Goal: Task Accomplishment & Management: Manage account settings

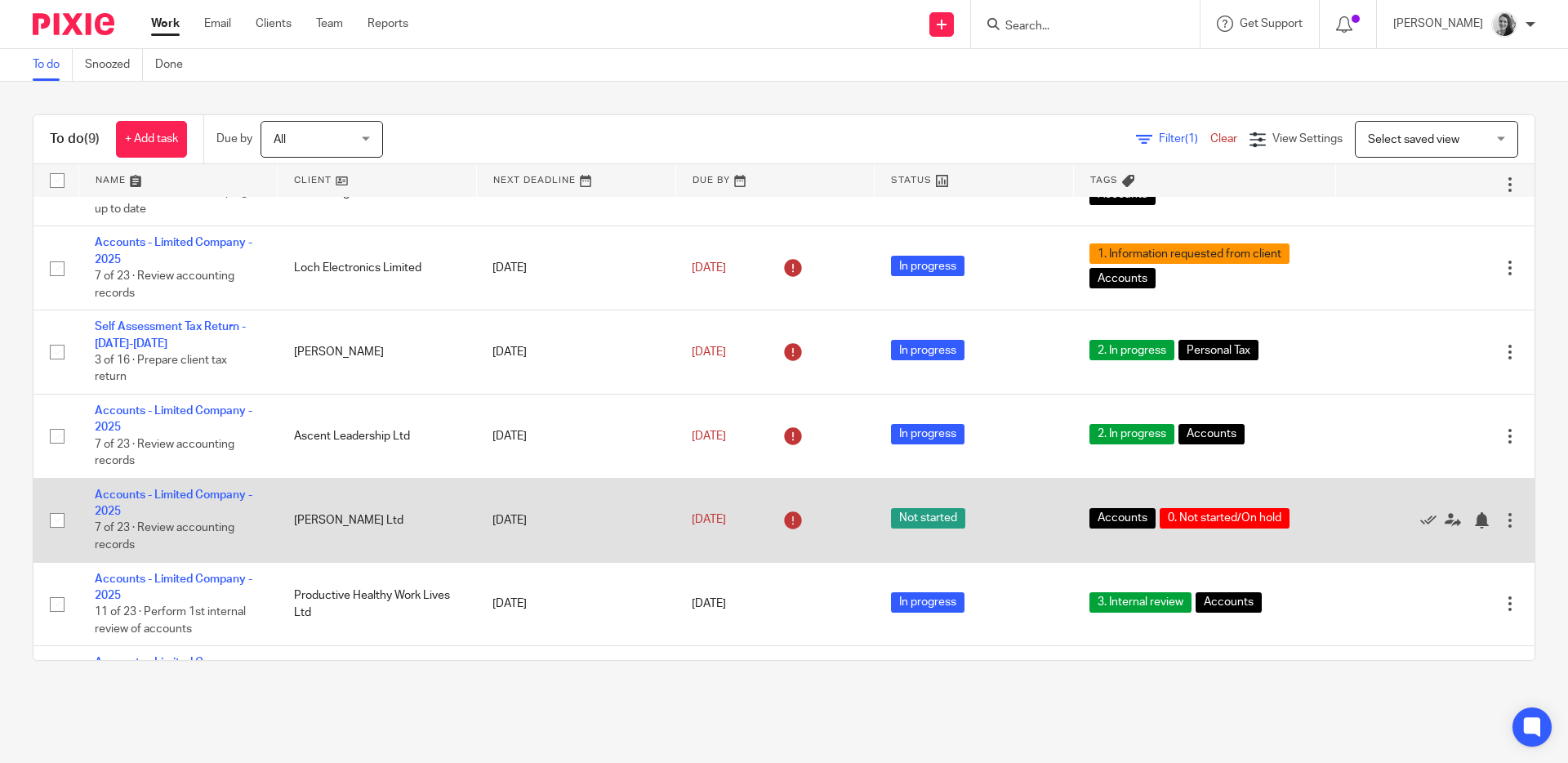
scroll to position [273, 0]
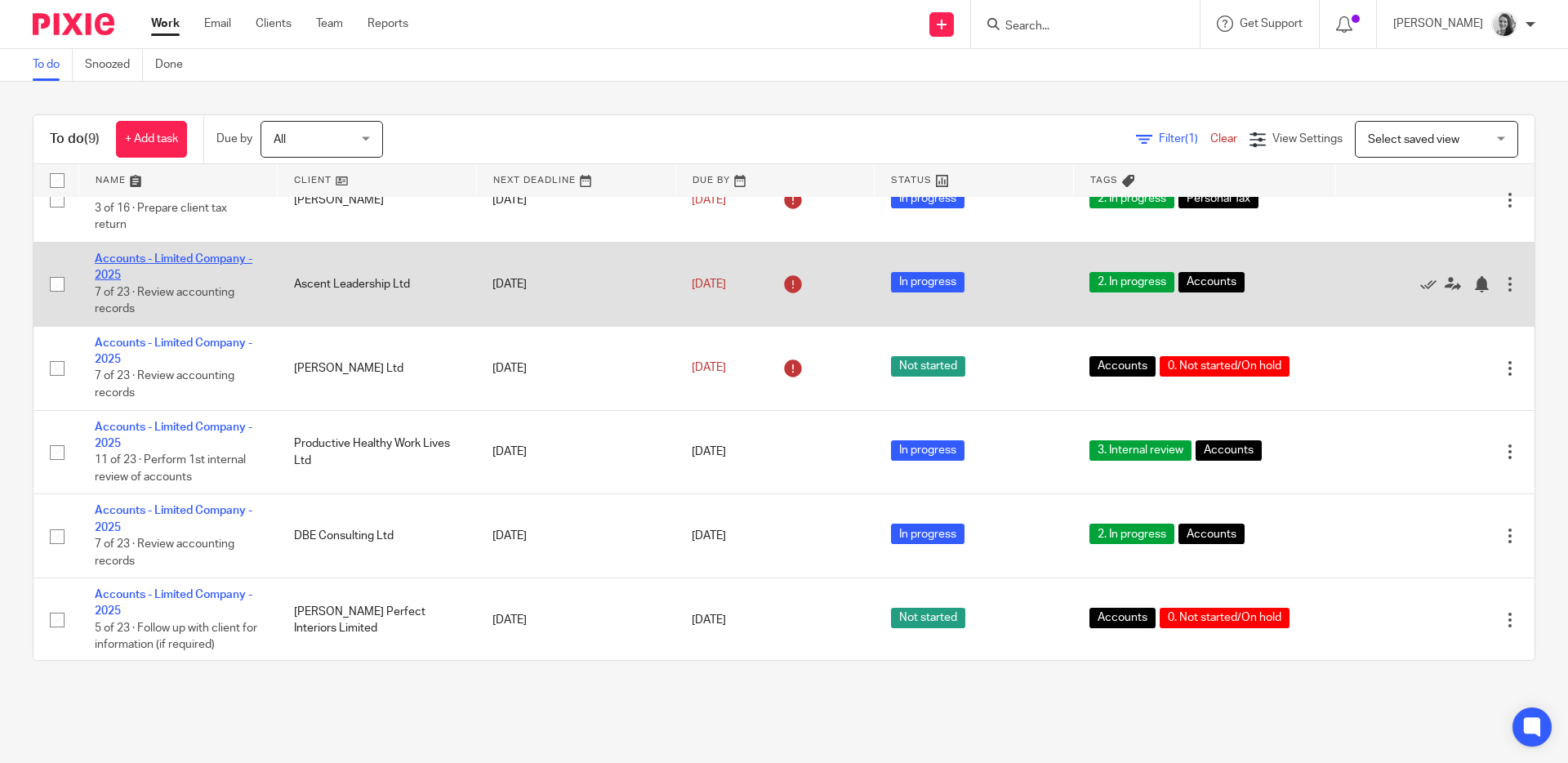
click at [116, 281] on link "Accounts - Limited Company - 2025" at bounding box center [174, 266] width 158 height 28
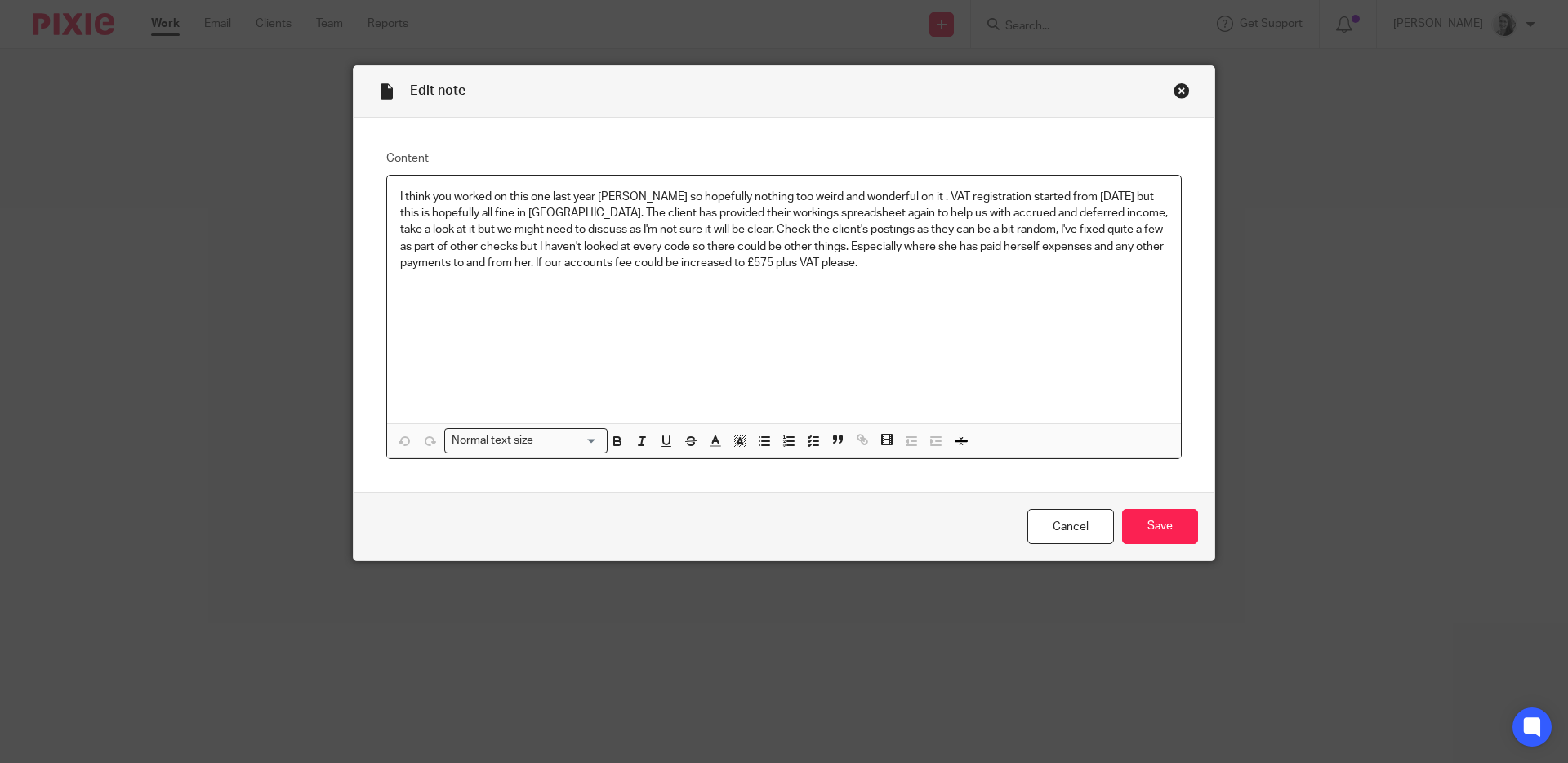
click at [1174, 87] on div "Close this dialog window" at bounding box center [1181, 90] width 16 height 16
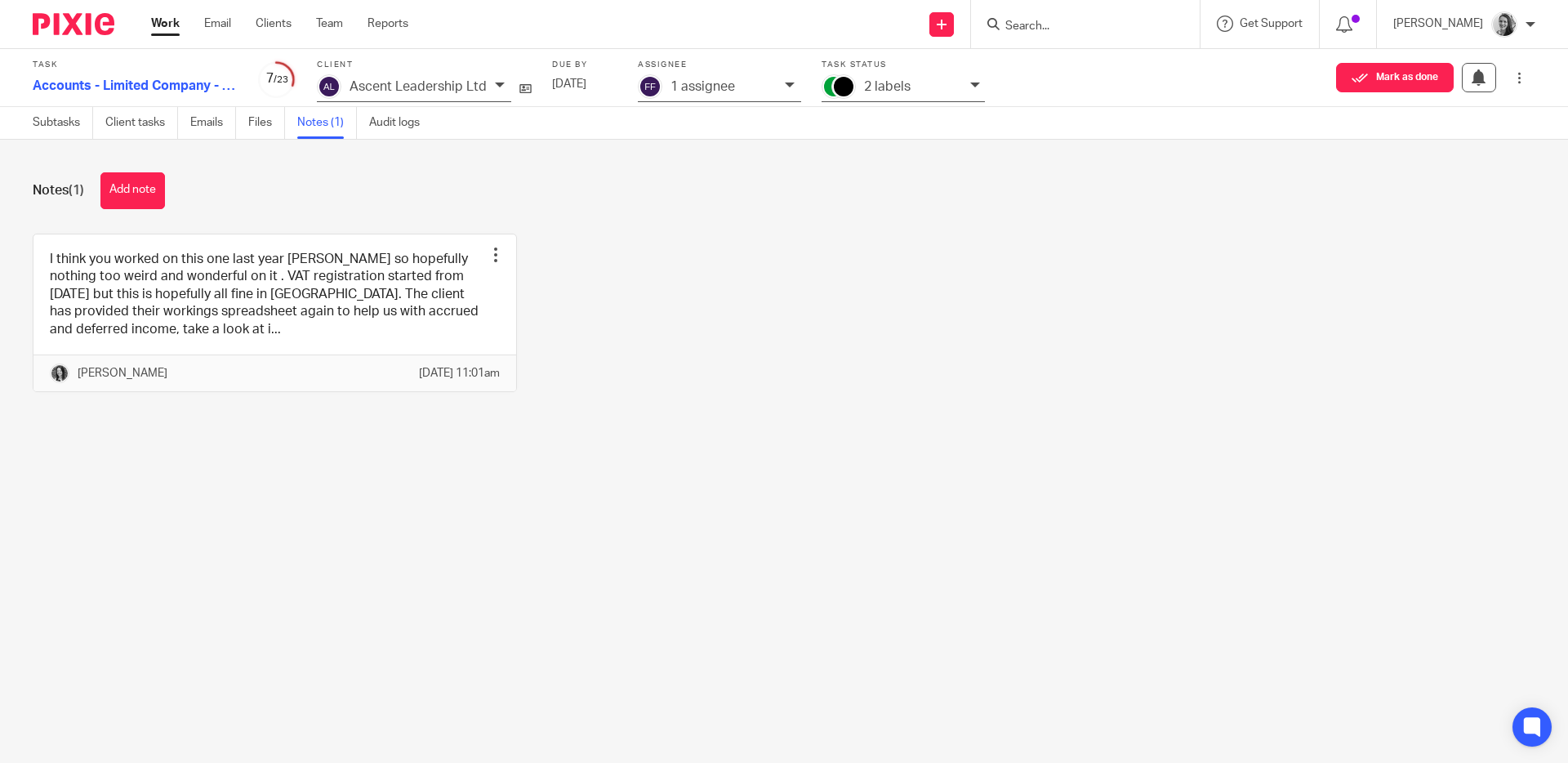
click at [177, 18] on link "Work" at bounding box center [166, 23] width 29 height 16
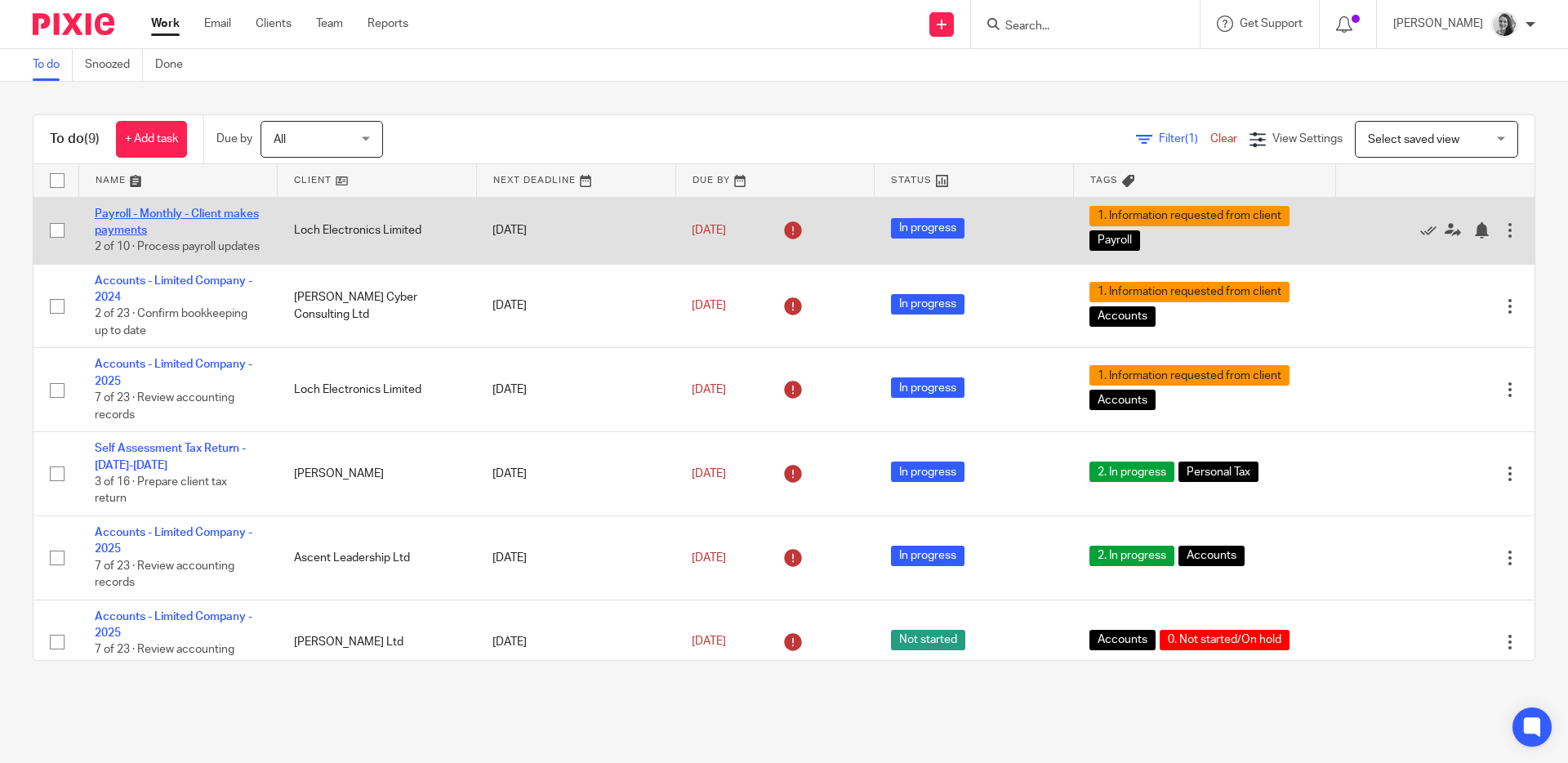
click at [191, 217] on link "Payroll - Monthly - Client makes payments" at bounding box center [176, 222] width 164 height 28
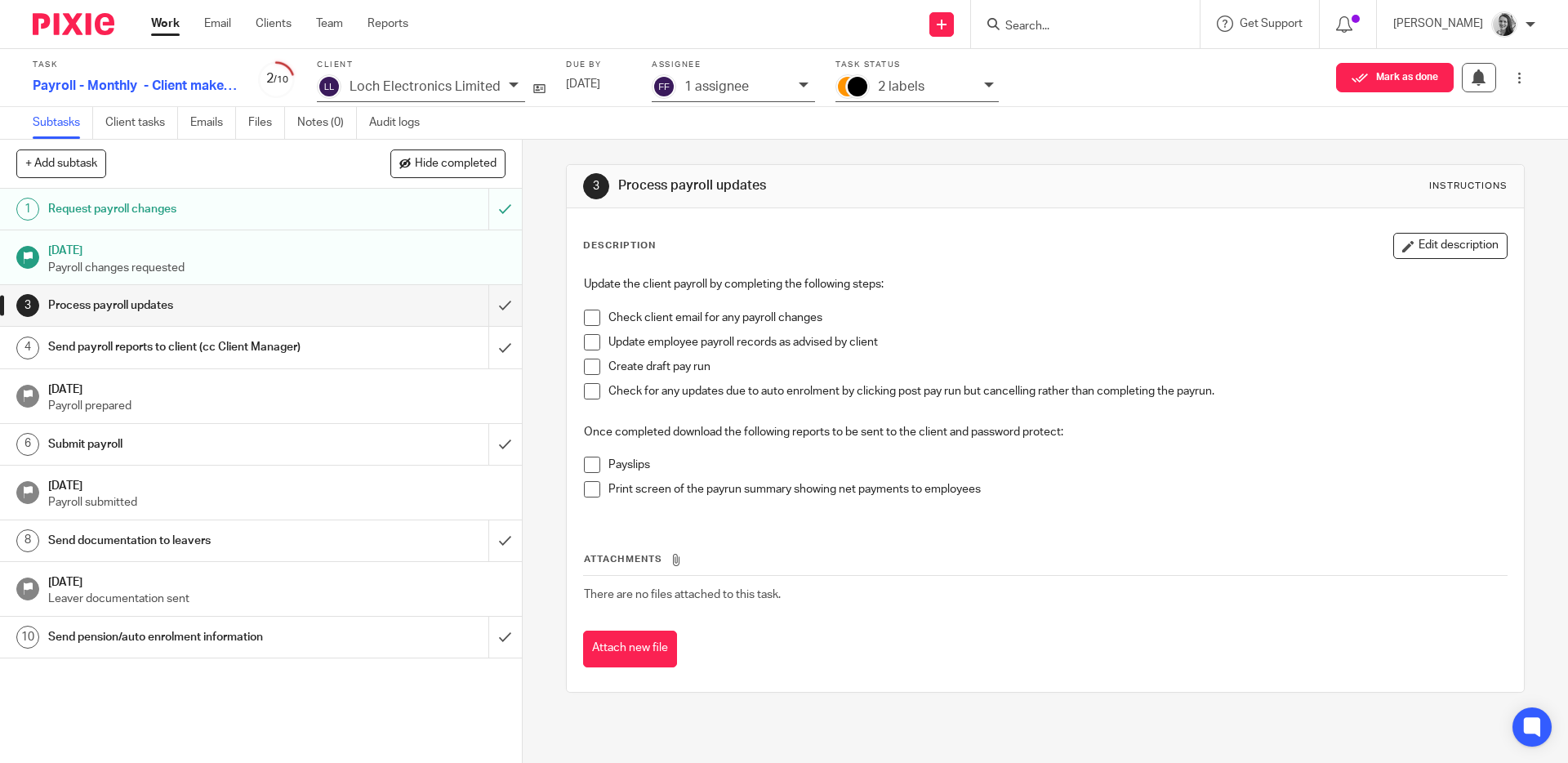
click at [590, 318] on span at bounding box center [592, 317] width 16 height 16
click at [586, 345] on span at bounding box center [592, 341] width 16 height 16
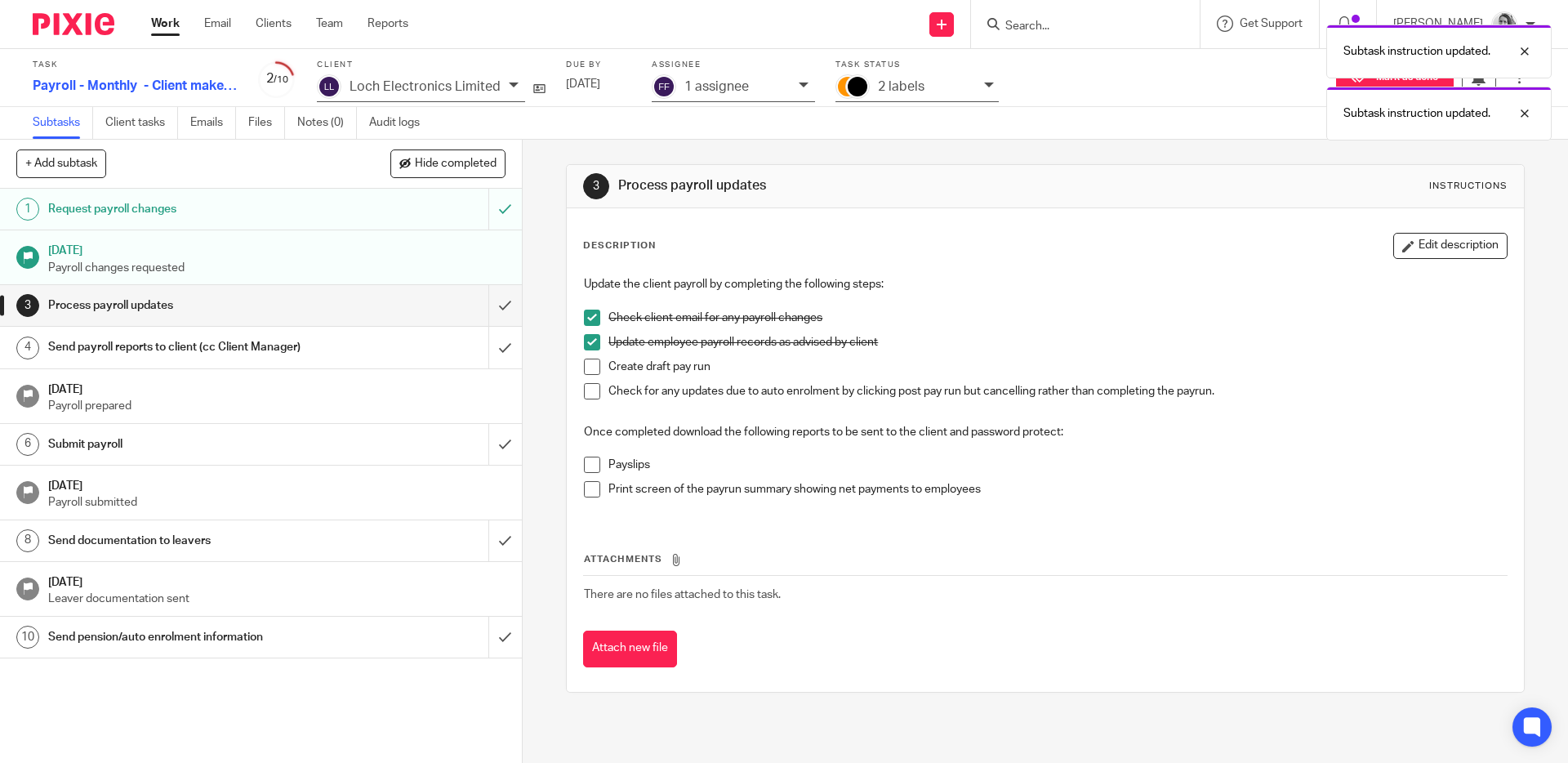
click at [585, 366] on span at bounding box center [592, 366] width 16 height 16
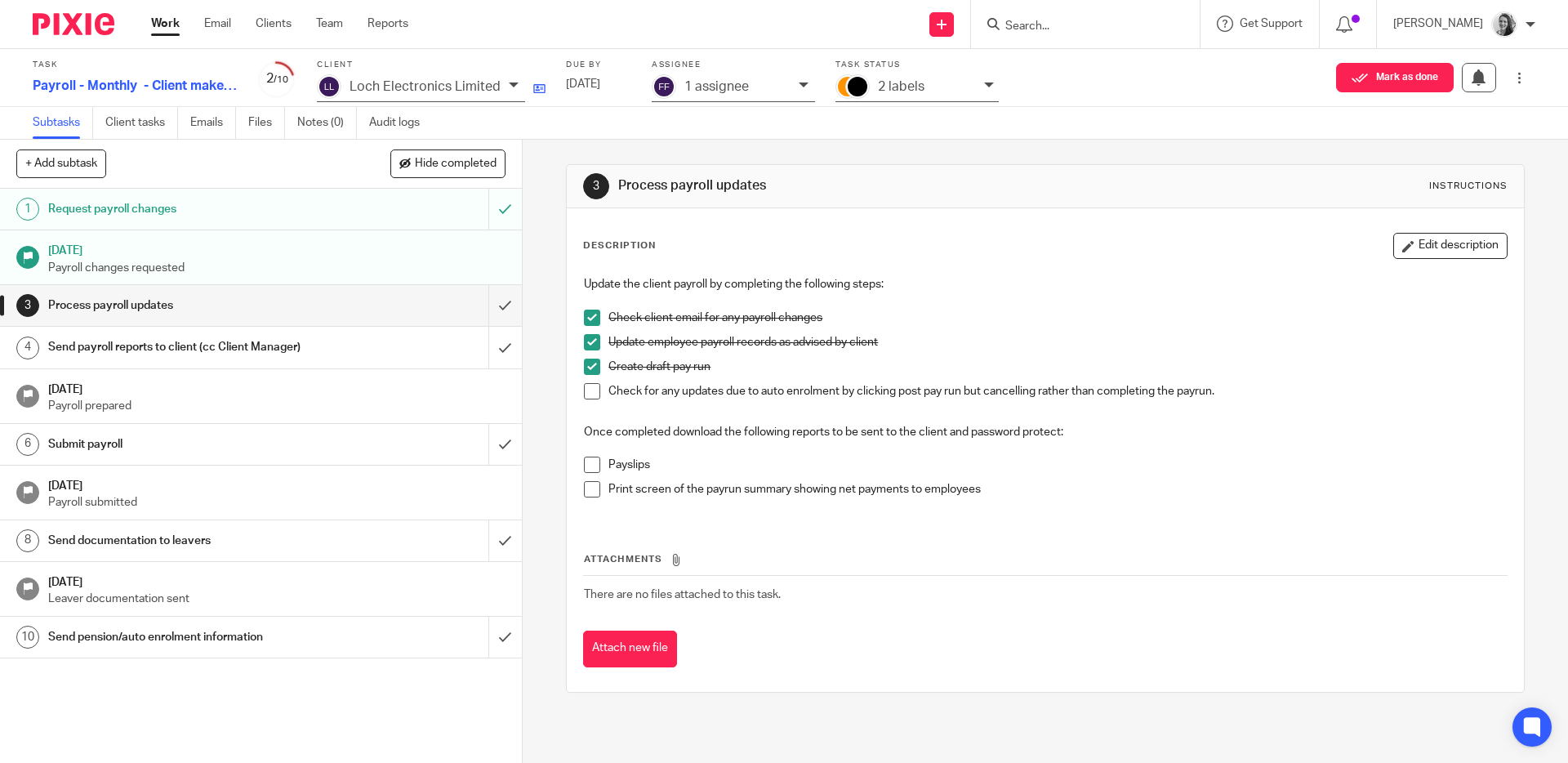
click at [533, 93] on icon at bounding box center [539, 88] width 13 height 13
click at [585, 395] on span at bounding box center [592, 391] width 16 height 16
click at [590, 471] on span at bounding box center [592, 464] width 16 height 16
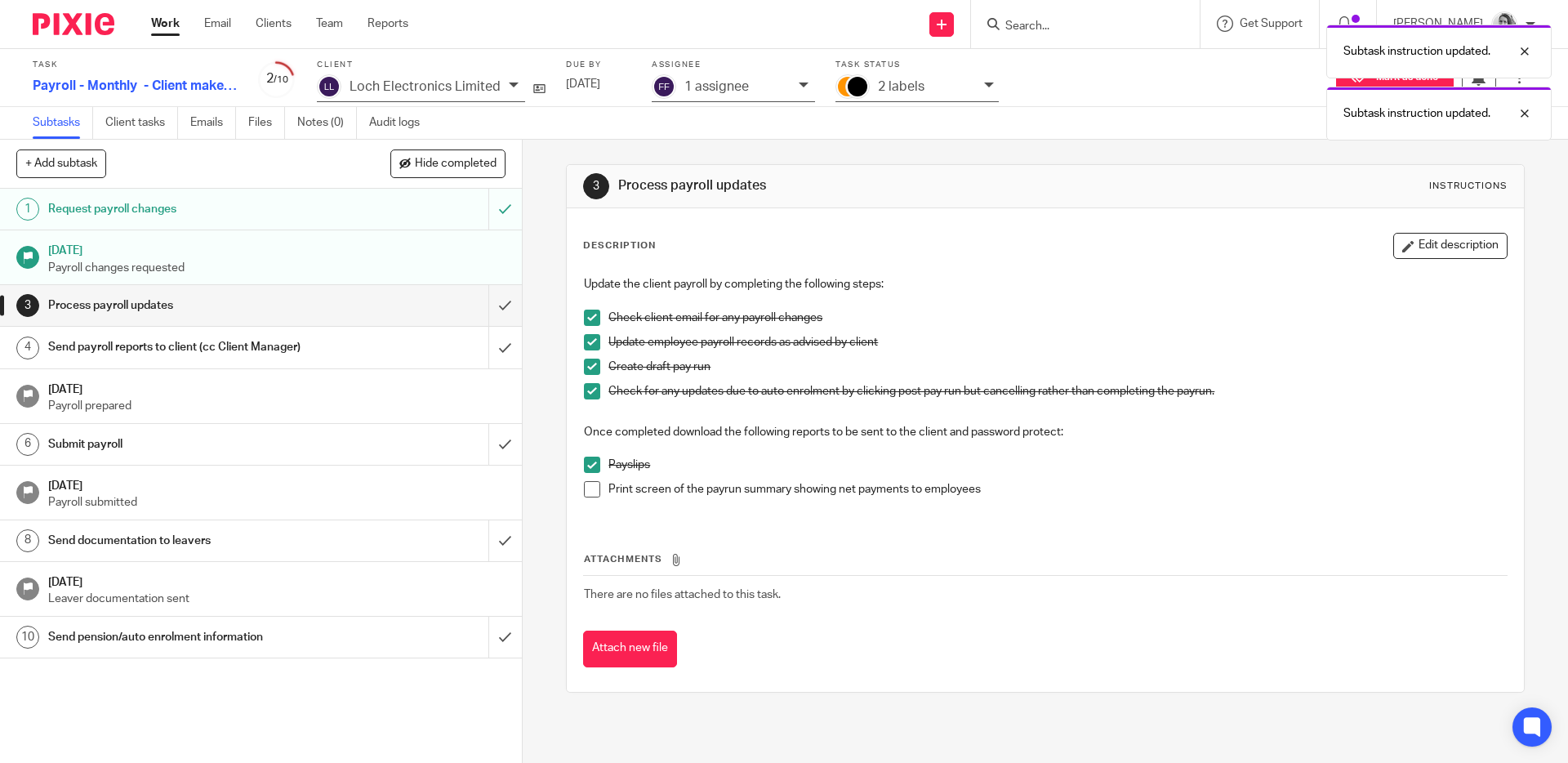
click at [592, 496] on span at bounding box center [592, 488] width 16 height 16
click at [478, 313] on input "submit" at bounding box center [260, 305] width 522 height 41
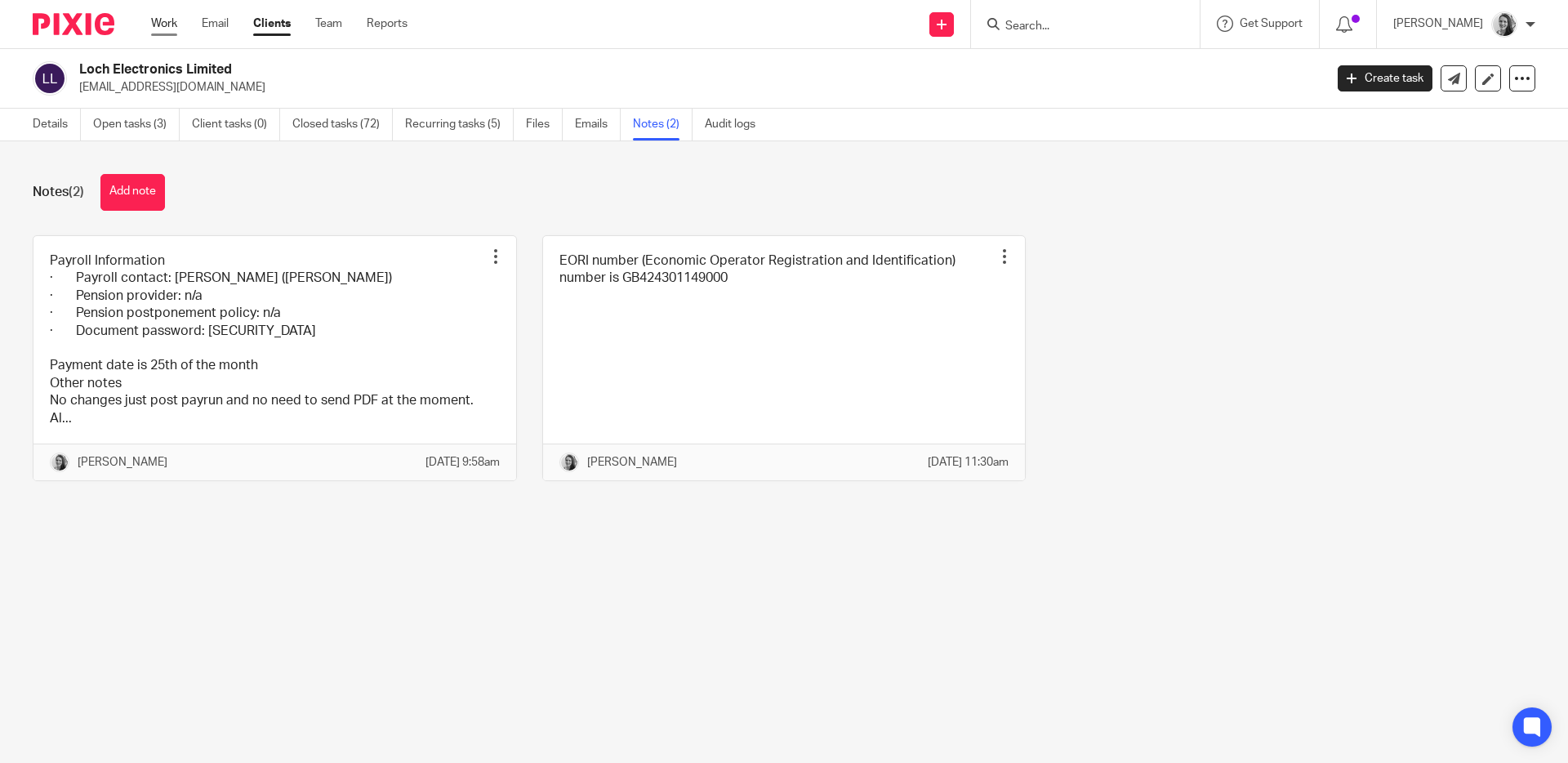
click at [172, 20] on link "Work" at bounding box center [164, 23] width 26 height 16
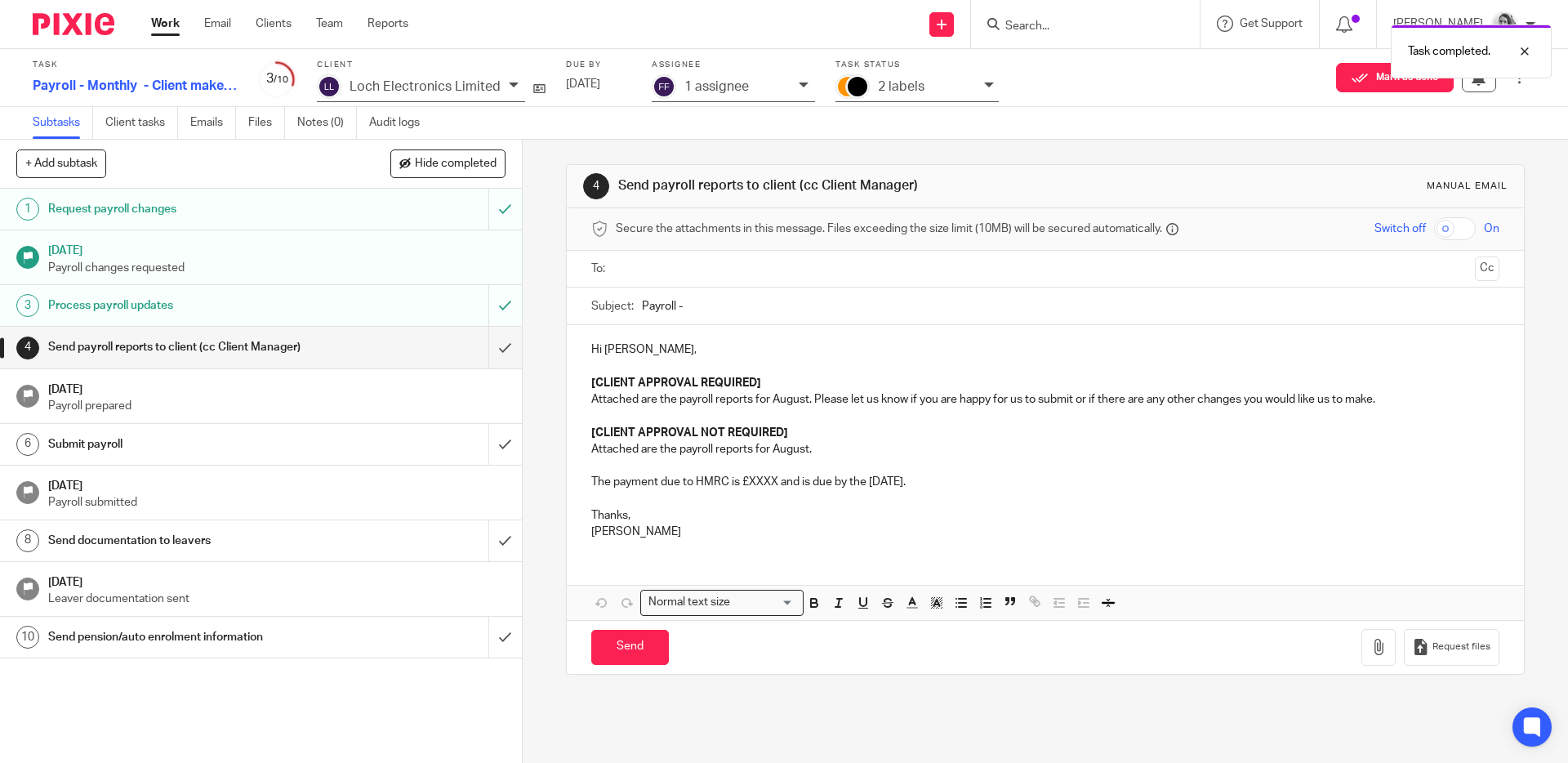
click at [662, 287] on form "Secure the attachments in this message. Files exceeding the size limit (10MB) w…" at bounding box center [1044, 441] width 956 height 466
click at [656, 275] on input "text" at bounding box center [1044, 269] width 846 height 18
click at [759, 282] on input "text" at bounding box center [1113, 271] width 709 height 32
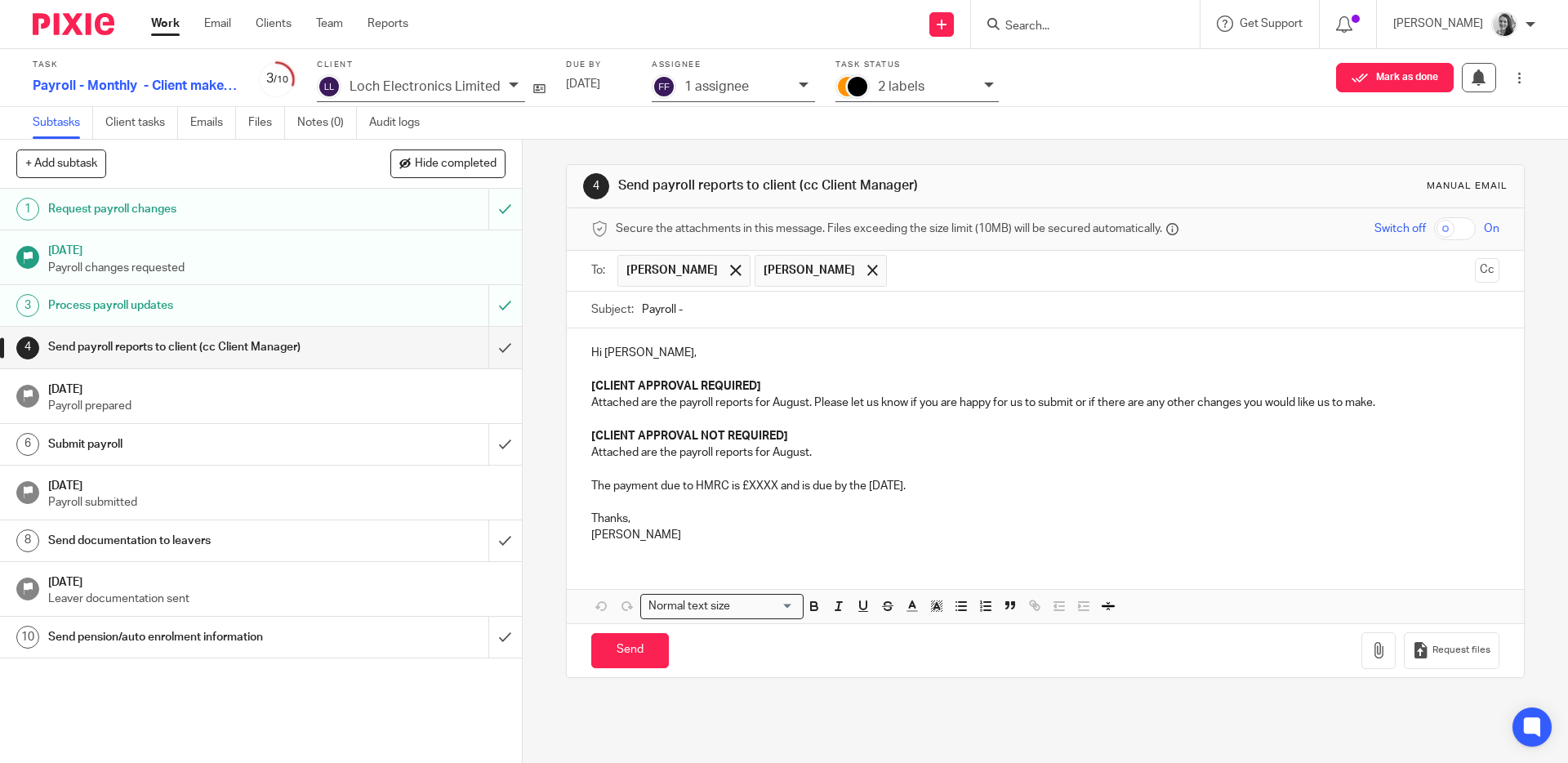
click at [716, 309] on input "Payroll -" at bounding box center [1070, 310] width 856 height 37
type input "Payroll - [DATE]"
click at [713, 384] on strong "[CLIENT APPROVAL REQUIRED]" at bounding box center [676, 387] width 170 height 12
drag, startPoint x: 767, startPoint y: 382, endPoint x: 576, endPoint y: 378, distance: 191.0
click at [576, 378] on div "Hi [PERSON_NAME], [CLIENT APPROVAL REQUIRED] Attached are the payroll reports f…" at bounding box center [1044, 442] width 956 height 227
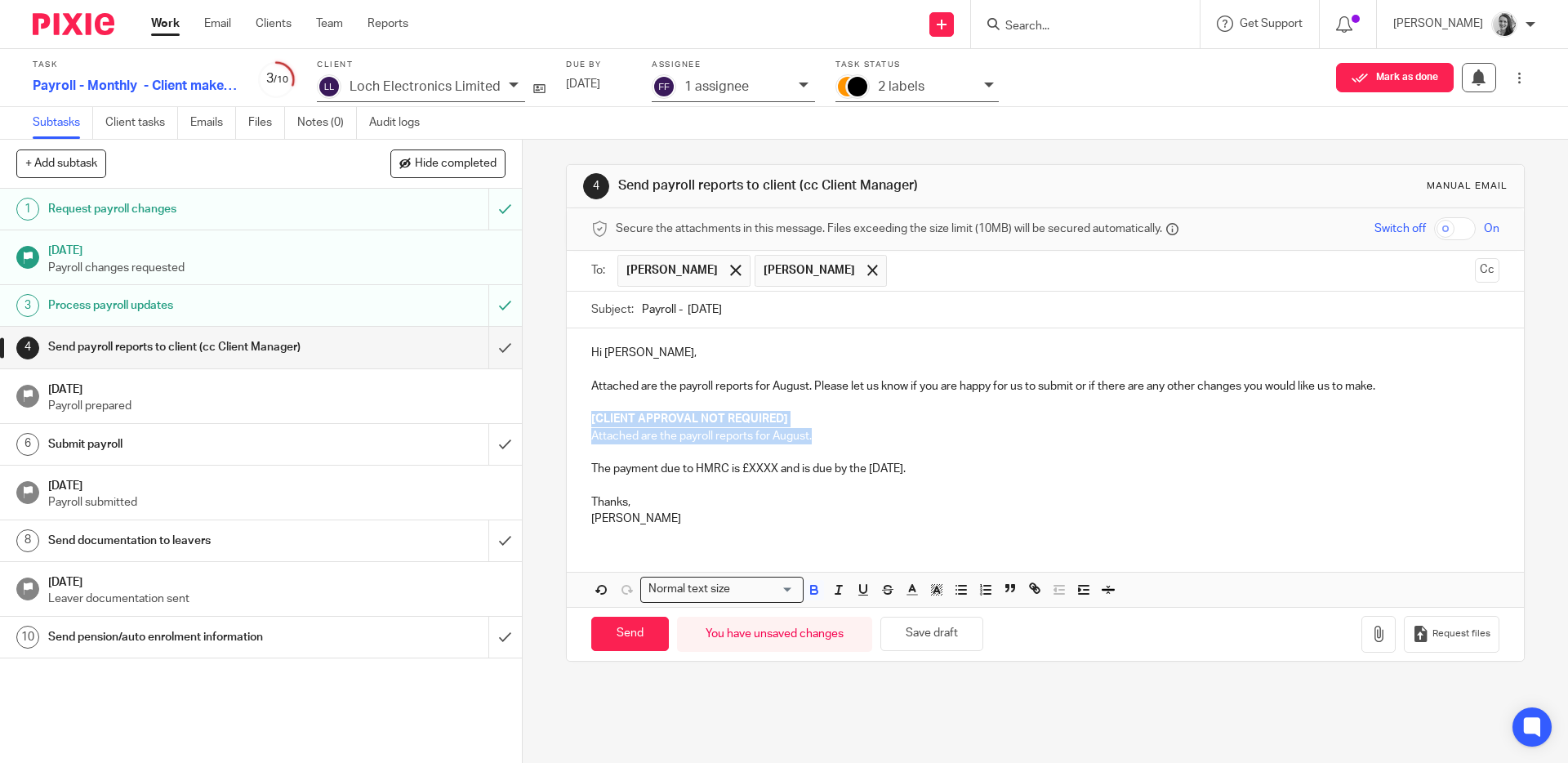
drag, startPoint x: 741, startPoint y: 439, endPoint x: 561, endPoint y: 418, distance: 181.2
click at [566, 418] on div "Hi Francisco, Attached are the payroll reports for August. Please let us know i…" at bounding box center [1044, 434] width 956 height 211
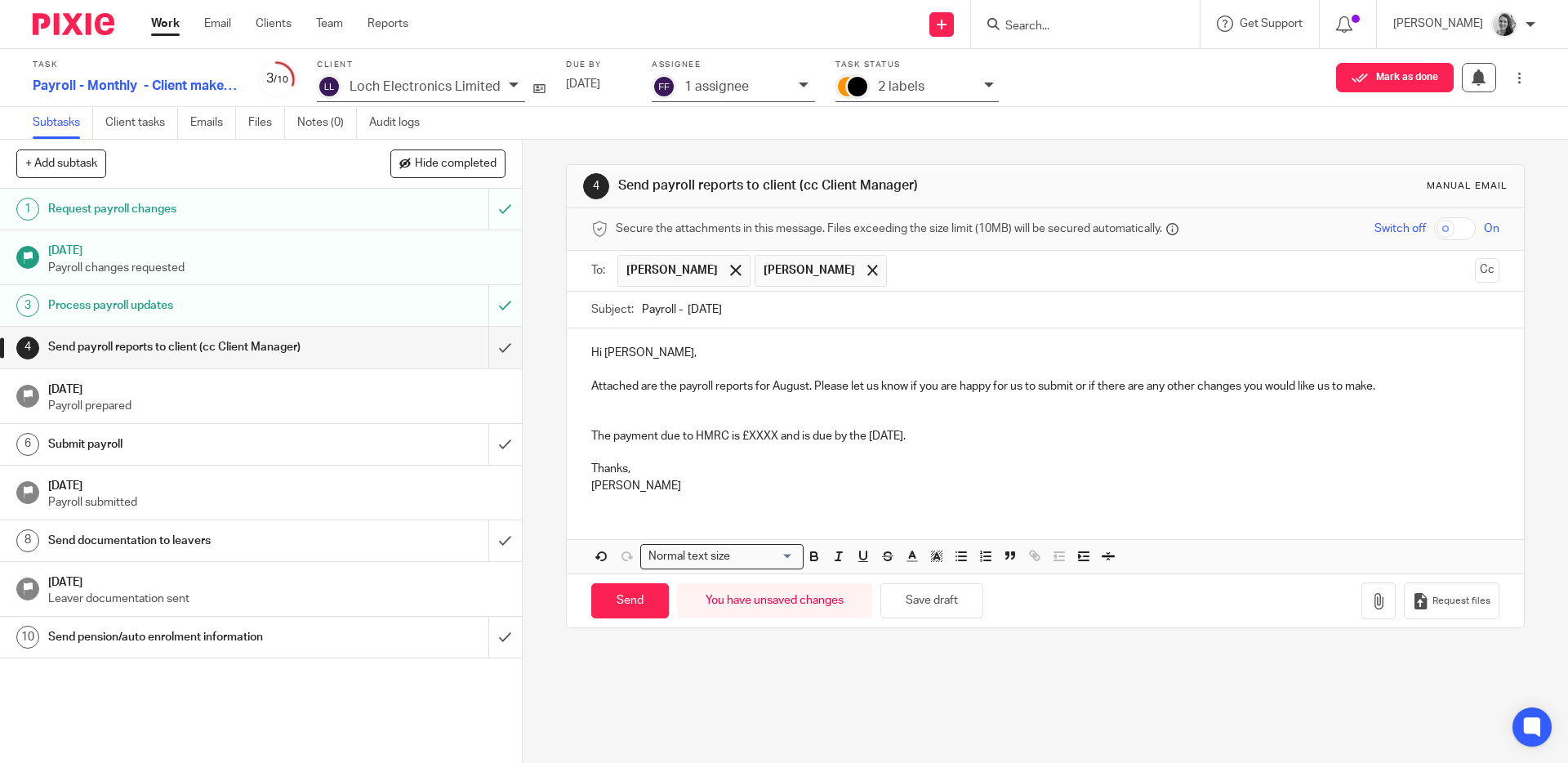
click at [650, 354] on p "Hi Francisco," at bounding box center [1044, 352] width 907 height 16
click at [679, 411] on p at bounding box center [1044, 418] width 907 height 16
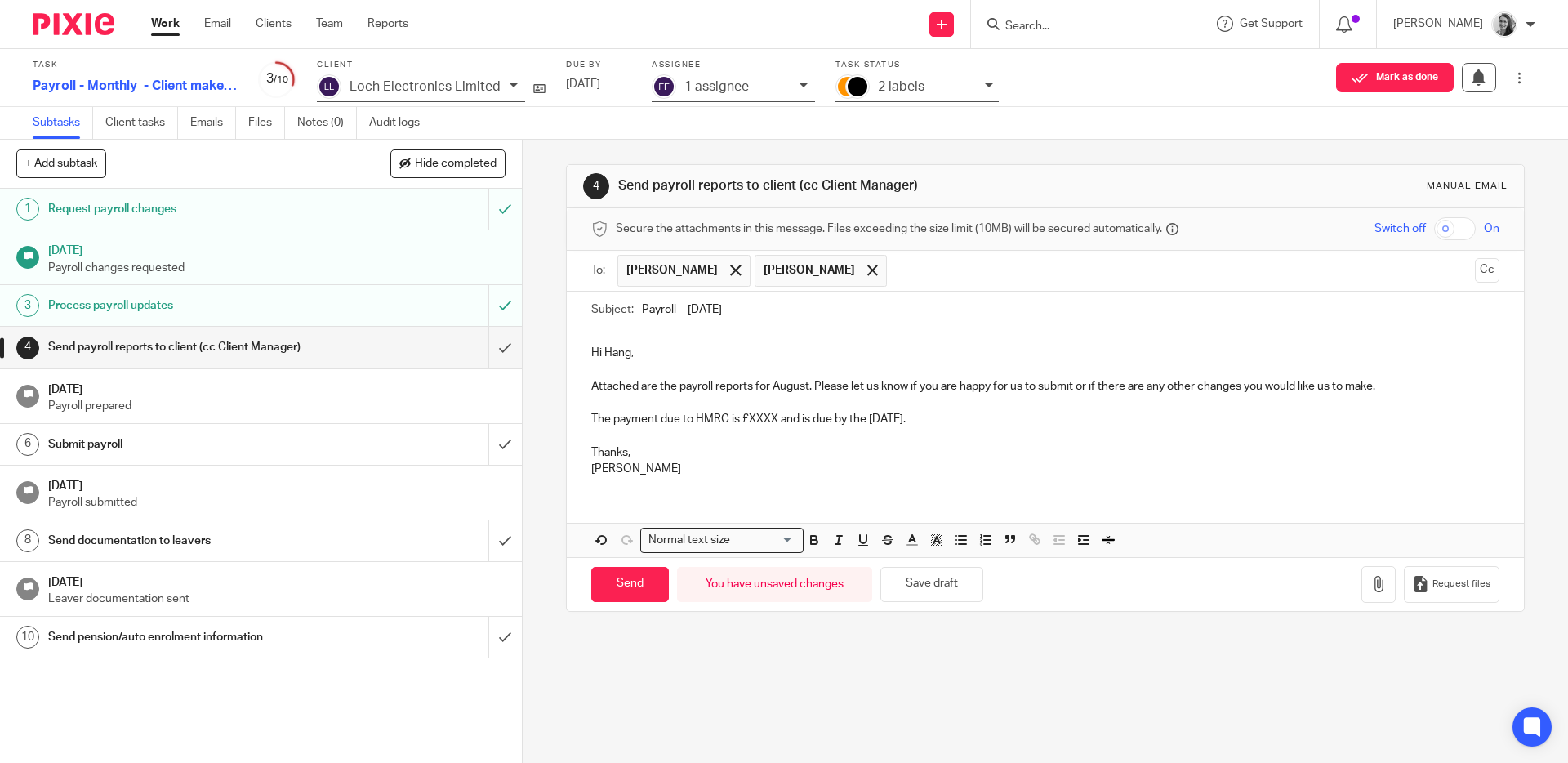
click at [774, 420] on p "The payment due to HMRC is £XXXX and is due by the 22nd of September." at bounding box center [1044, 418] width 907 height 16
click at [784, 426] on p "The payment due to HMRC is £1,759.93 and is due by the 22nd of September." at bounding box center [1044, 418] width 907 height 16
click at [1002, 419] on p "The payment due to HMRC is £1,759.93 and is due by the 22nd of September." at bounding box center [1044, 418] width 907 height 16
click at [1010, 425] on div "Hi Hang, Attached are the payroll reports for August. Please let us know if you…" at bounding box center [1044, 408] width 956 height 160
click at [1361, 587] on button "button" at bounding box center [1378, 584] width 34 height 37
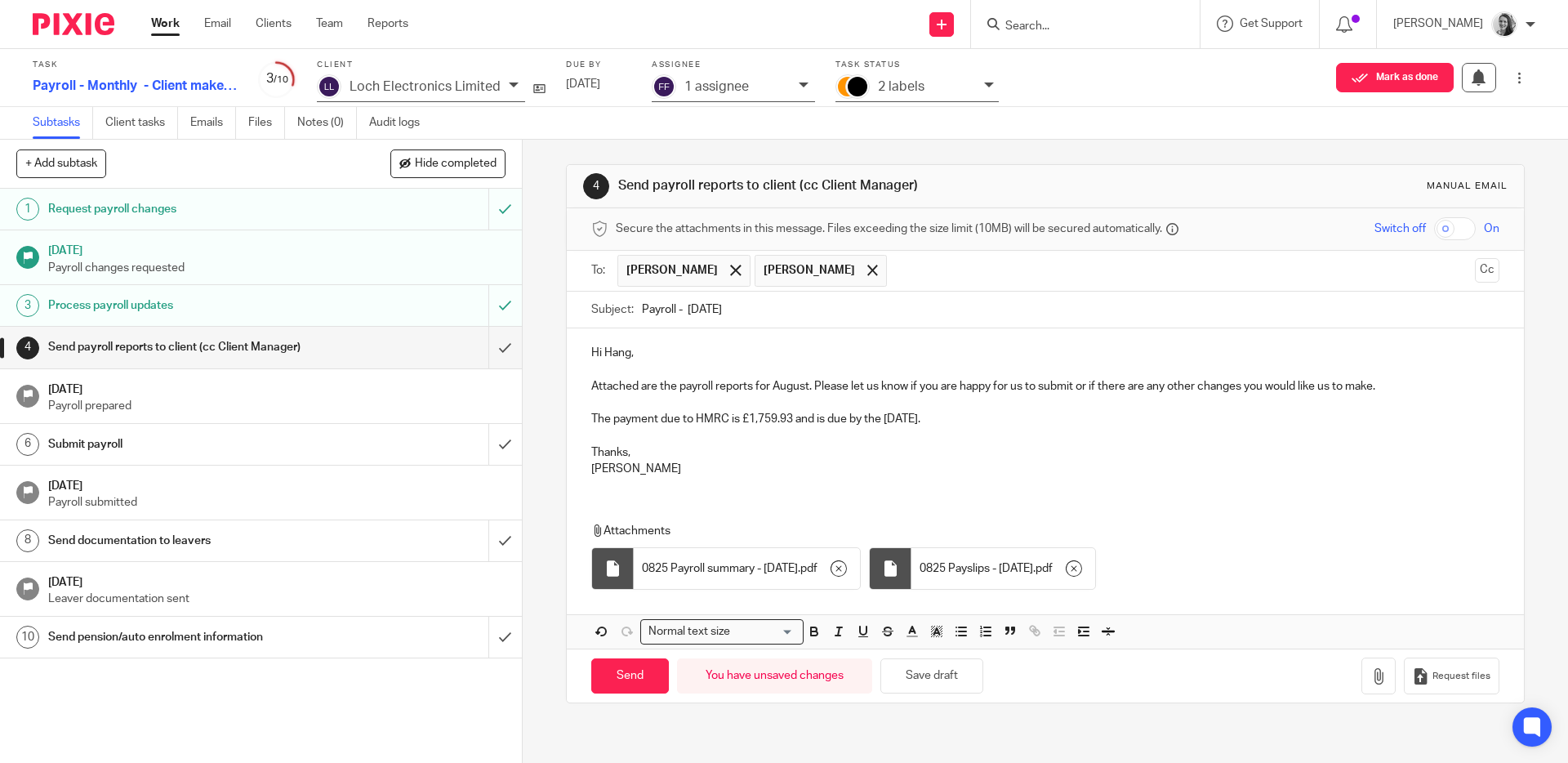
click at [1039, 411] on p "The payment due to HMRC is £1,759.93 and is due by the 22nd of September." at bounding box center [1044, 418] width 907 height 16
click at [740, 454] on p "Thanks," at bounding box center [1044, 452] width 907 height 16
click at [639, 678] on input "Send" at bounding box center [629, 676] width 77 height 35
type input "Sent"
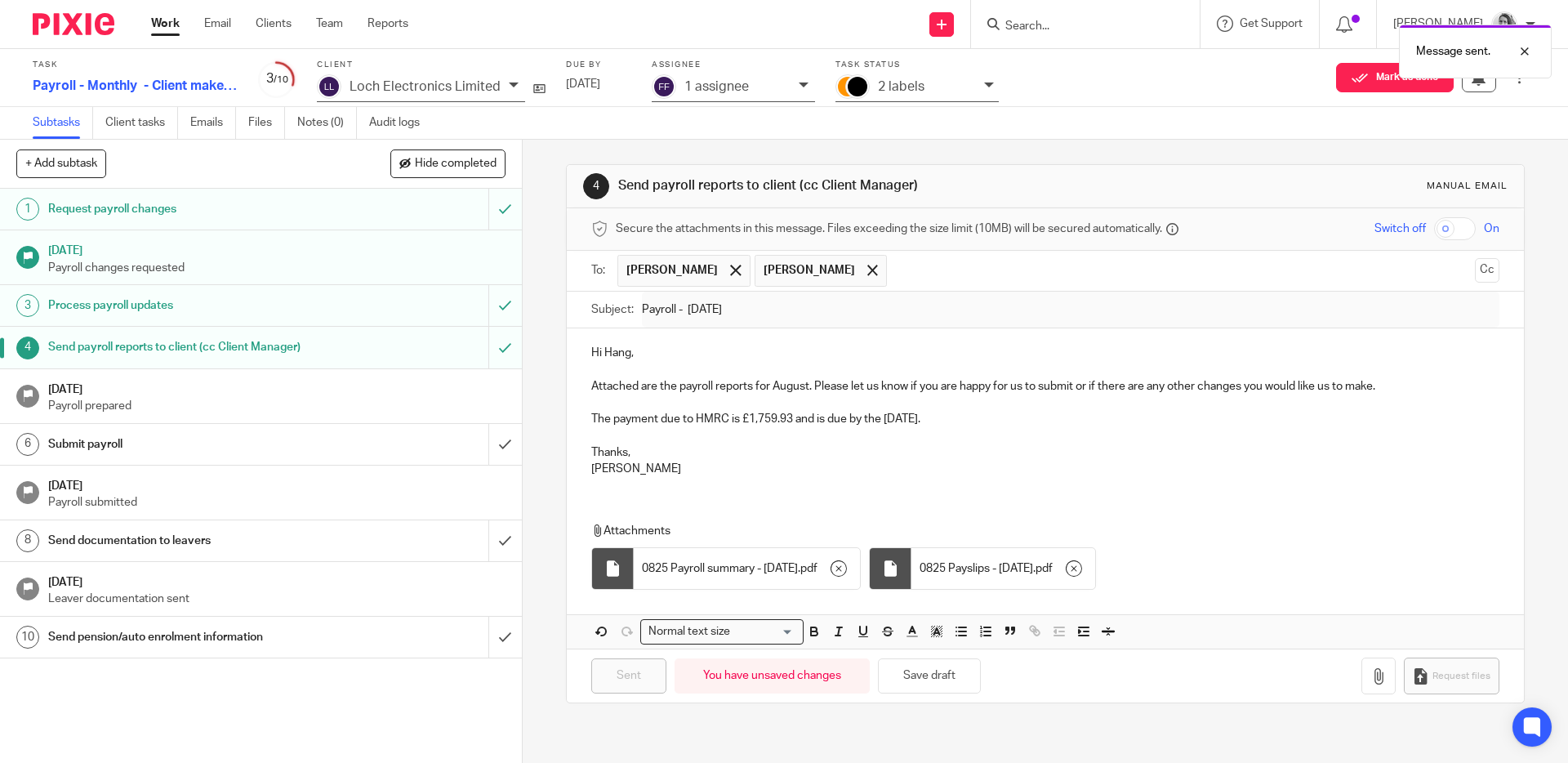
click at [954, 82] on div "2 labels" at bounding box center [927, 87] width 98 height 18
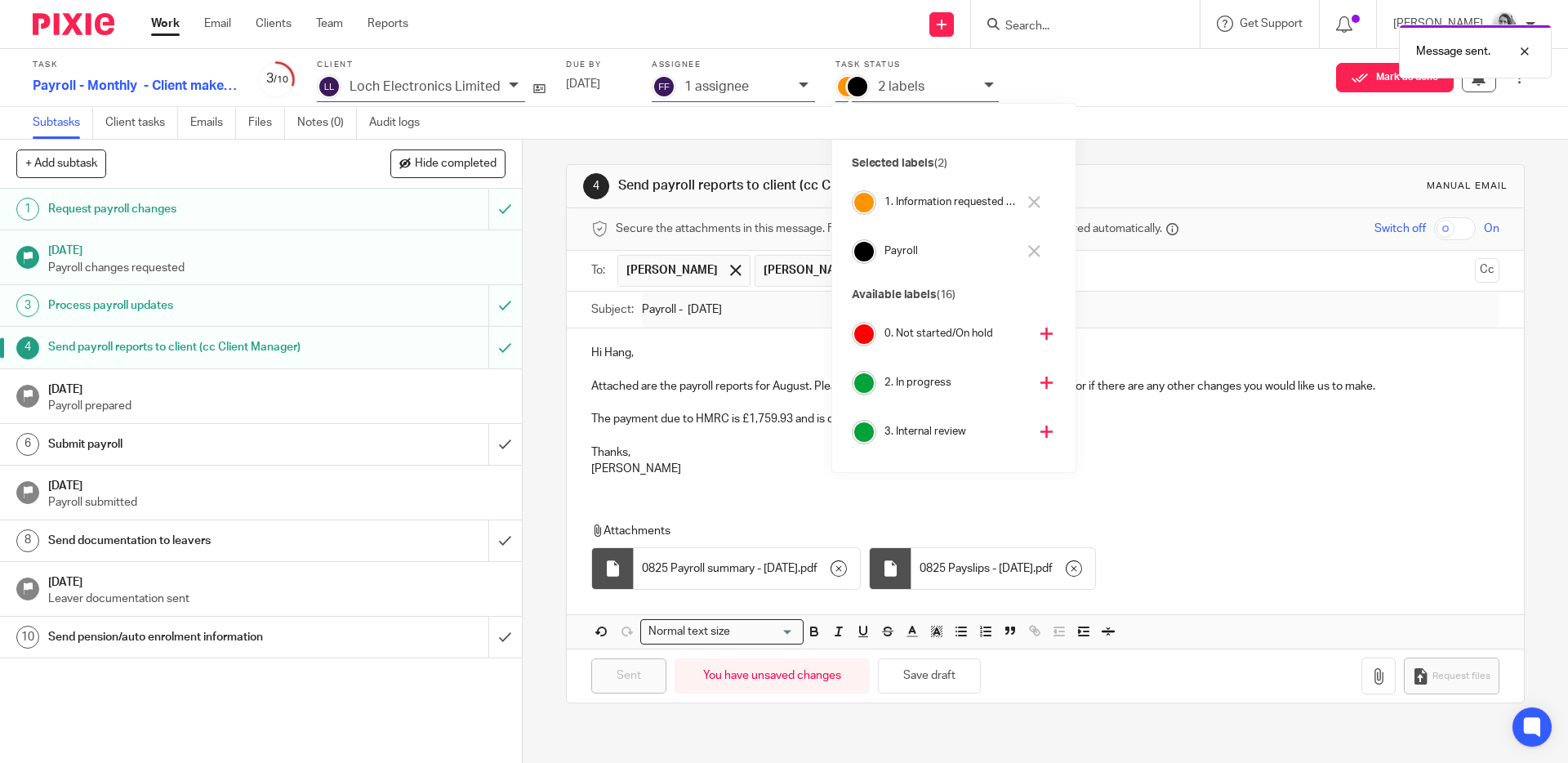
click at [1029, 198] on icon at bounding box center [1034, 202] width 13 height 13
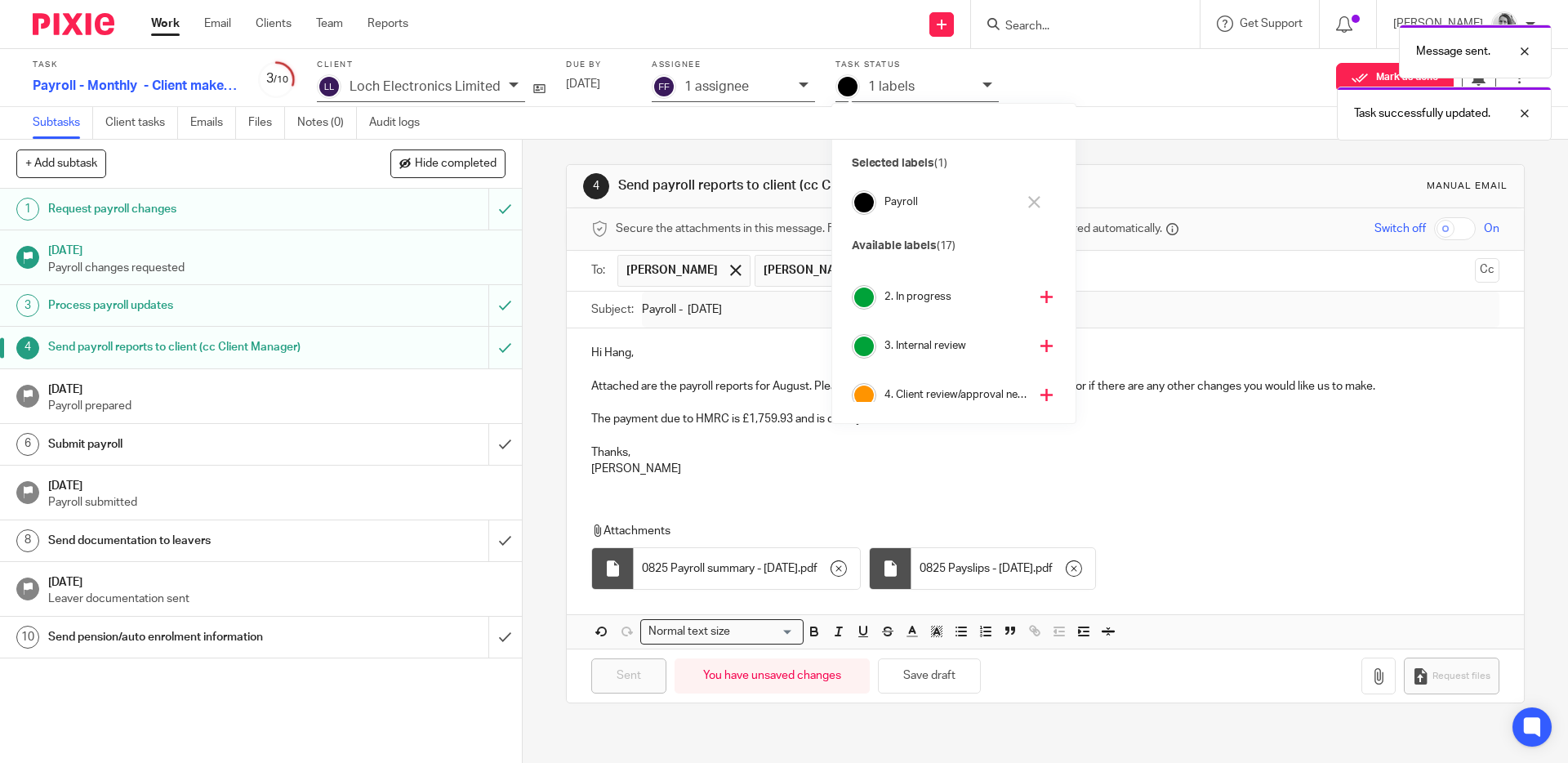
scroll to position [97, 0]
click at [1040, 384] on icon at bounding box center [1046, 384] width 13 height 13
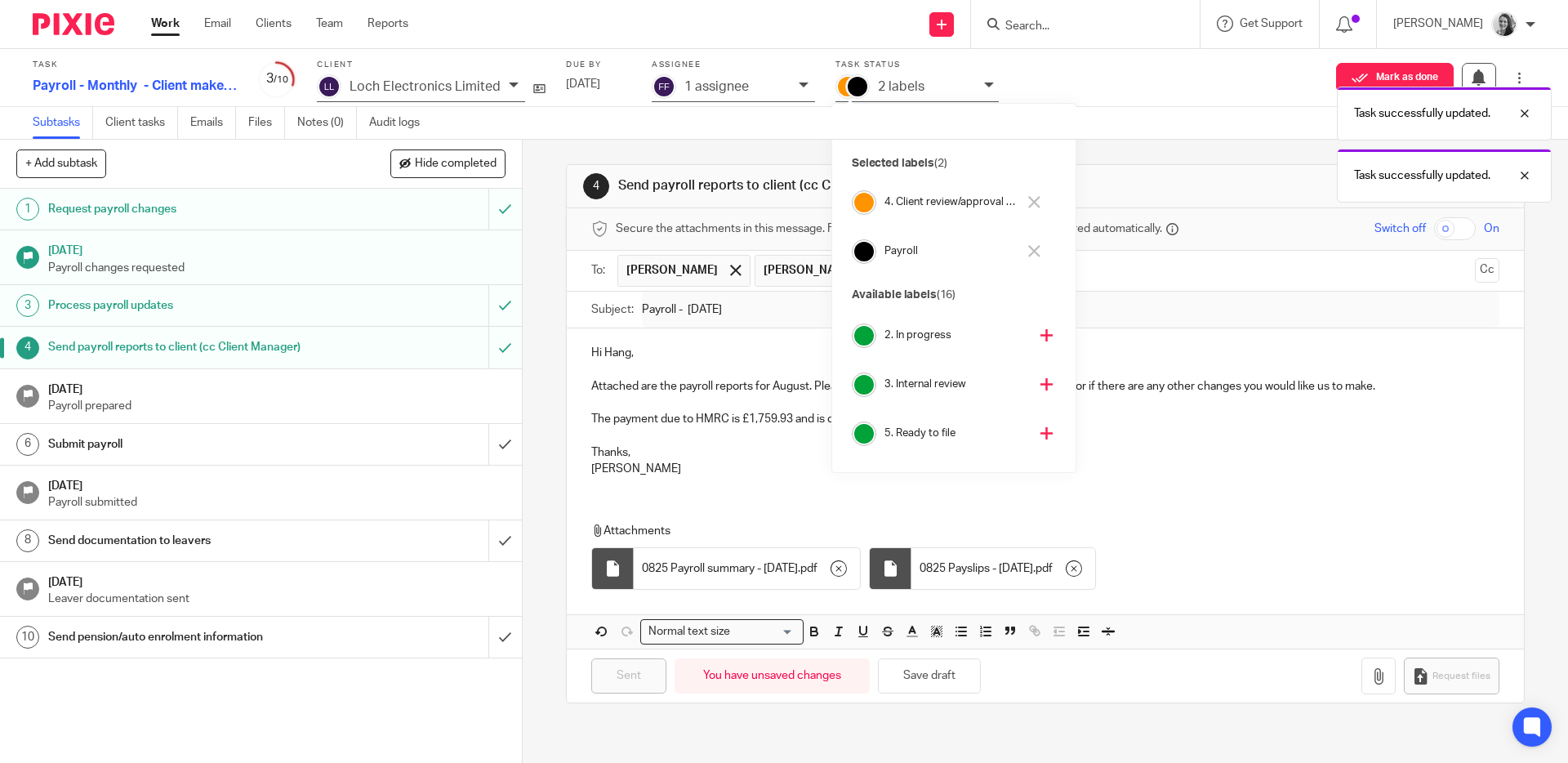
click at [388, 384] on h1 "22 Aug 2025" at bounding box center [276, 387] width 457 height 20
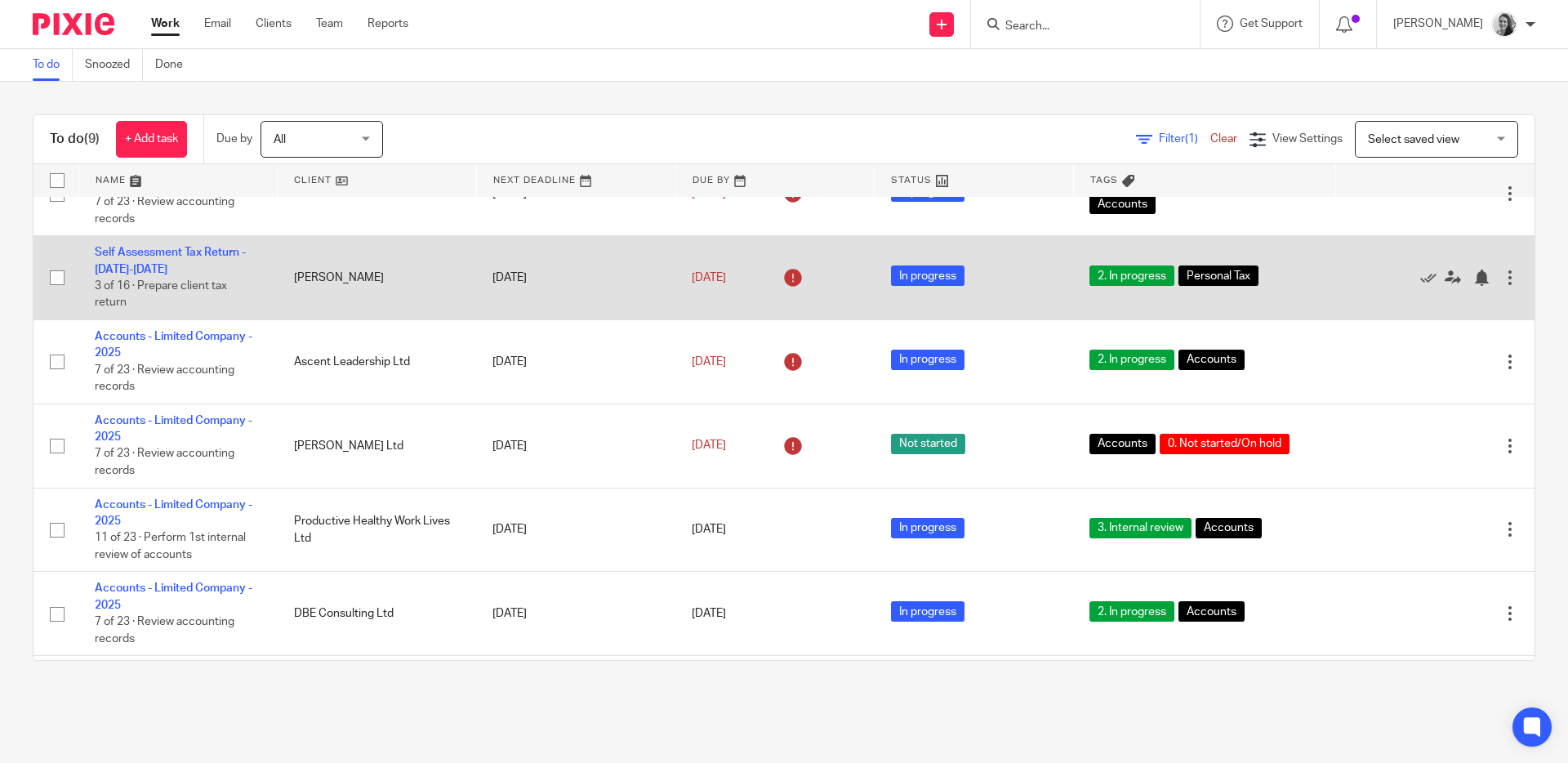
scroll to position [289, 0]
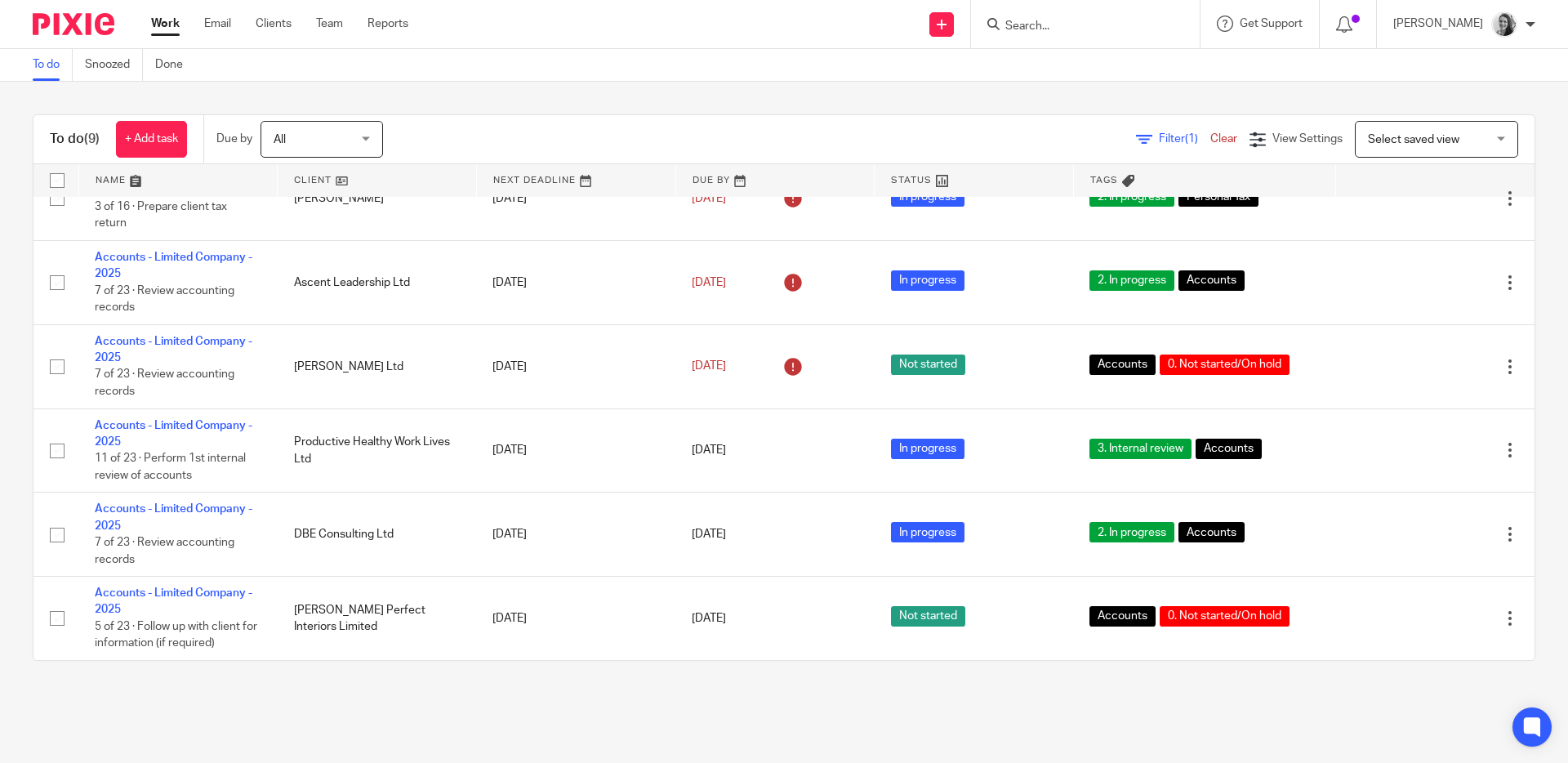
click at [1071, 25] on input "Search" at bounding box center [1076, 26] width 147 height 14
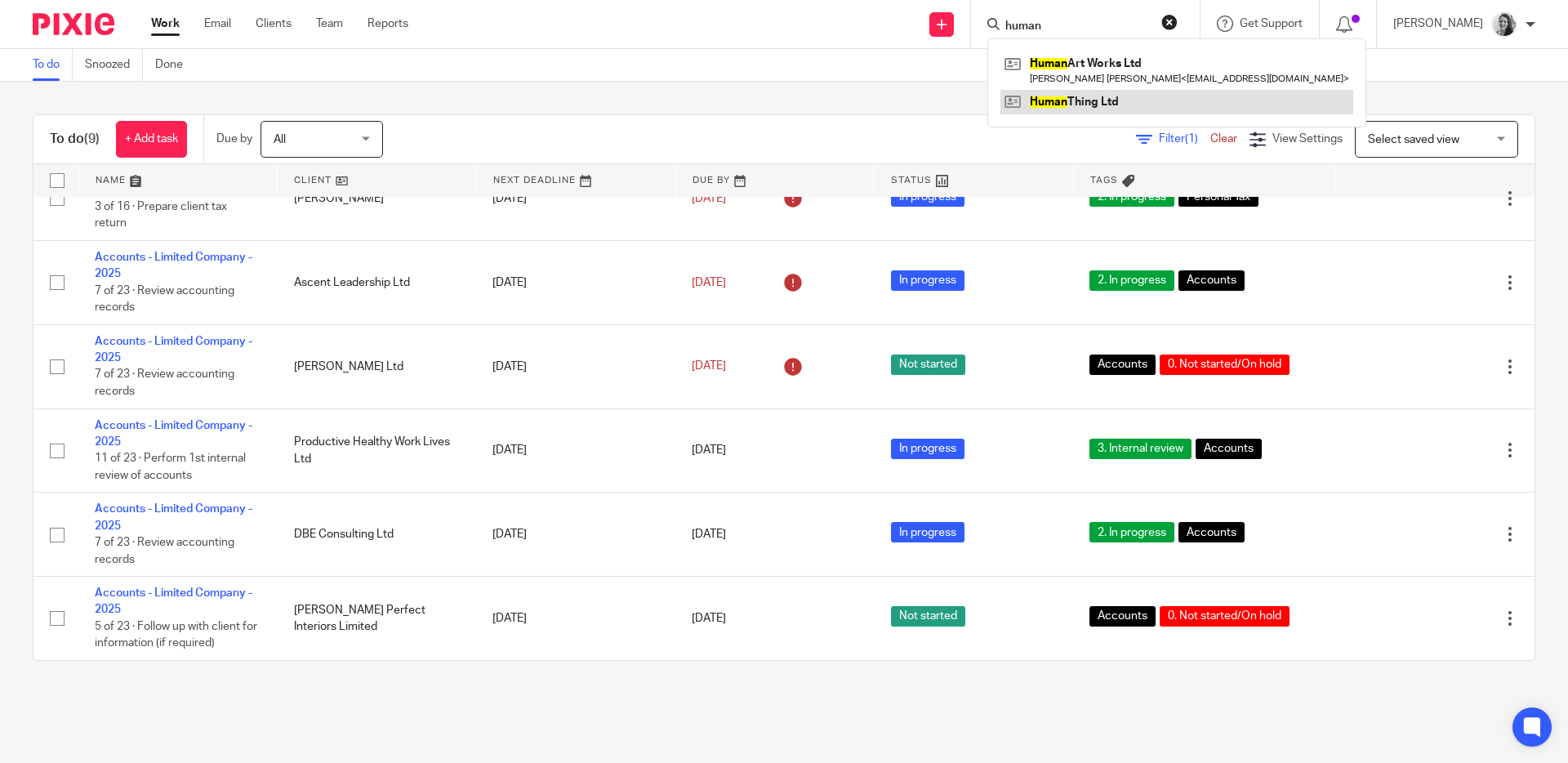
type input "human"
click at [1117, 104] on link at bounding box center [1176, 102] width 353 height 24
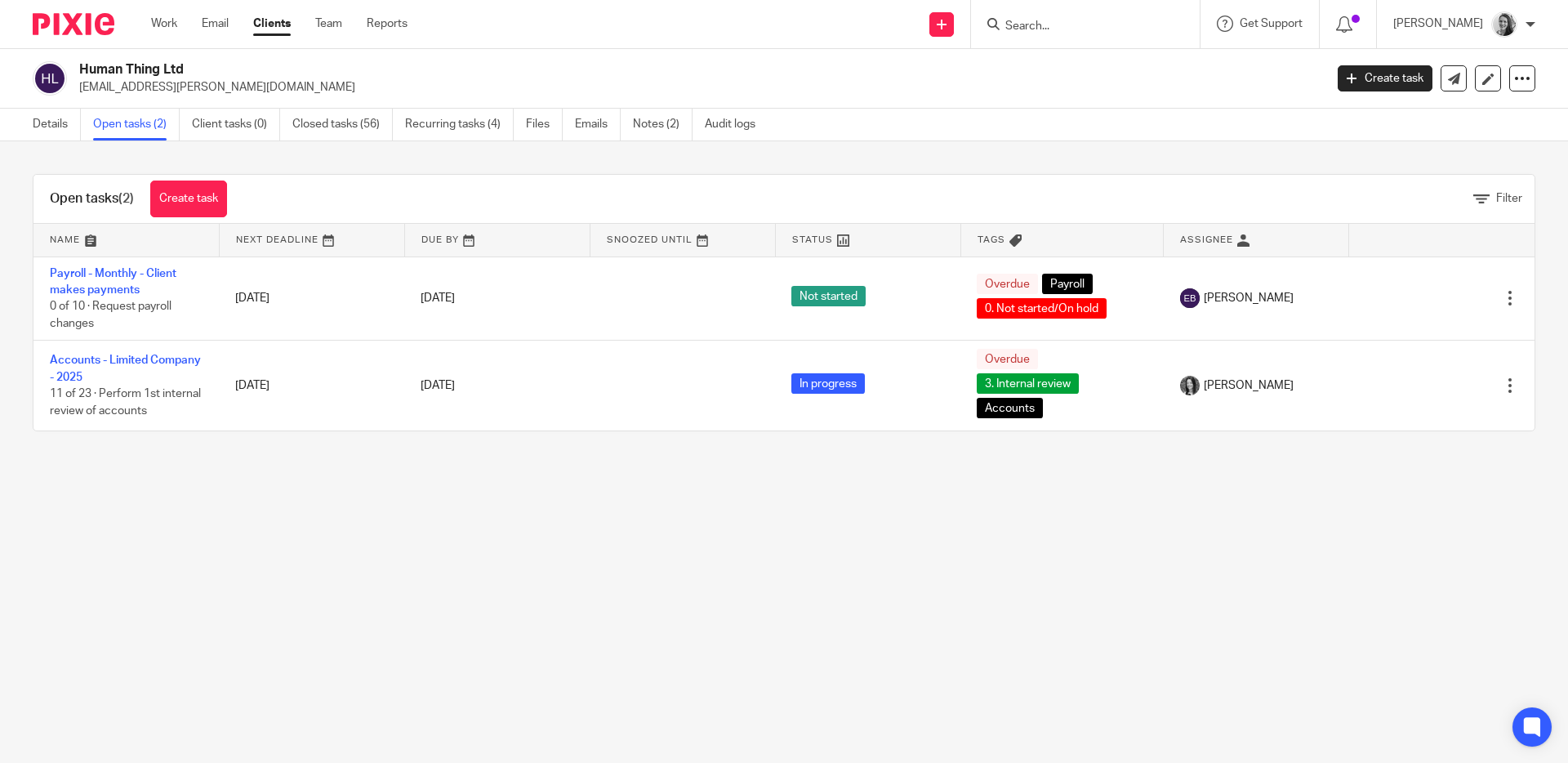
click at [1103, 23] on input "Search" at bounding box center [1076, 26] width 147 height 14
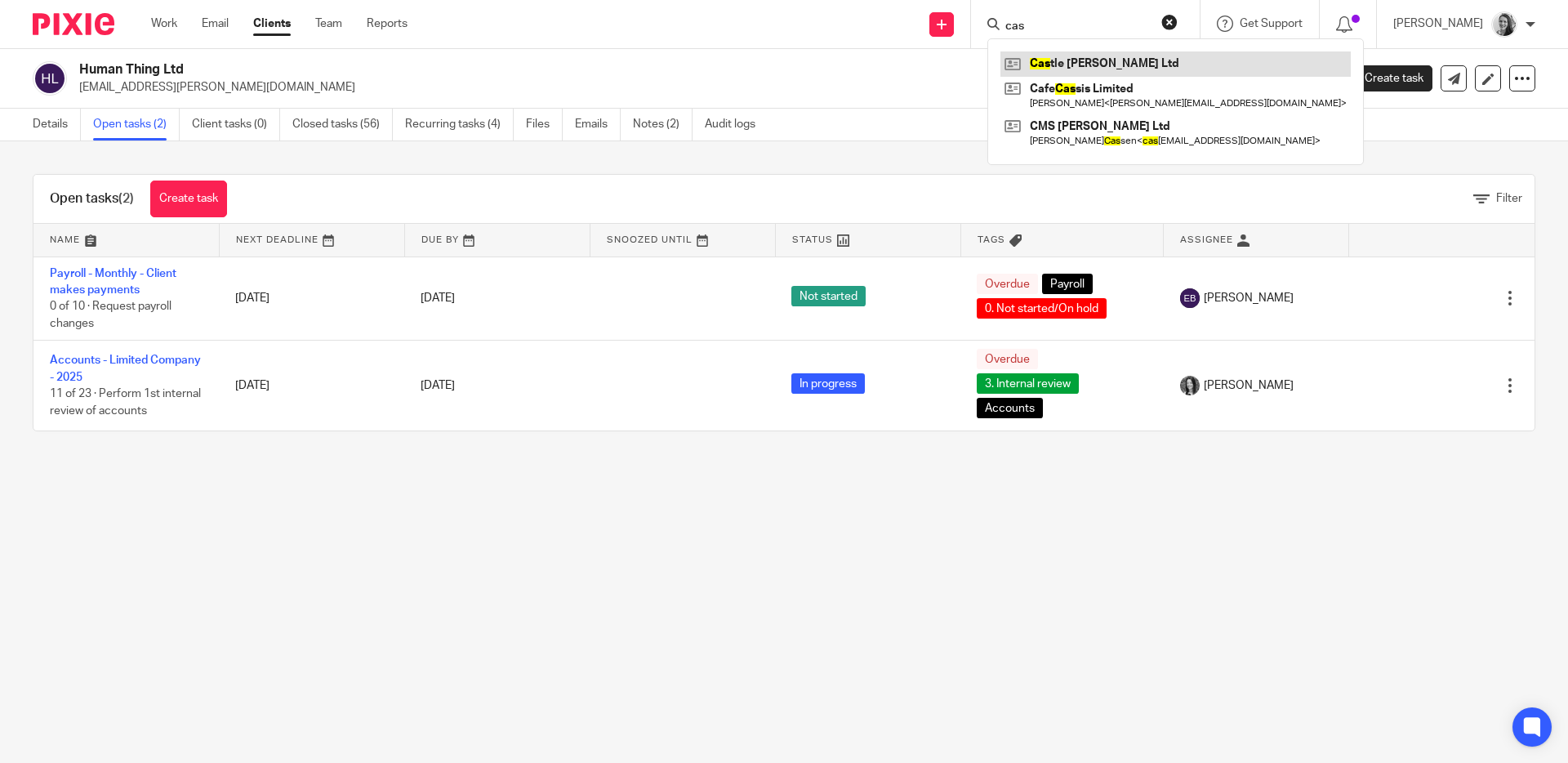
type input "cas"
click at [1165, 63] on link at bounding box center [1175, 63] width 350 height 24
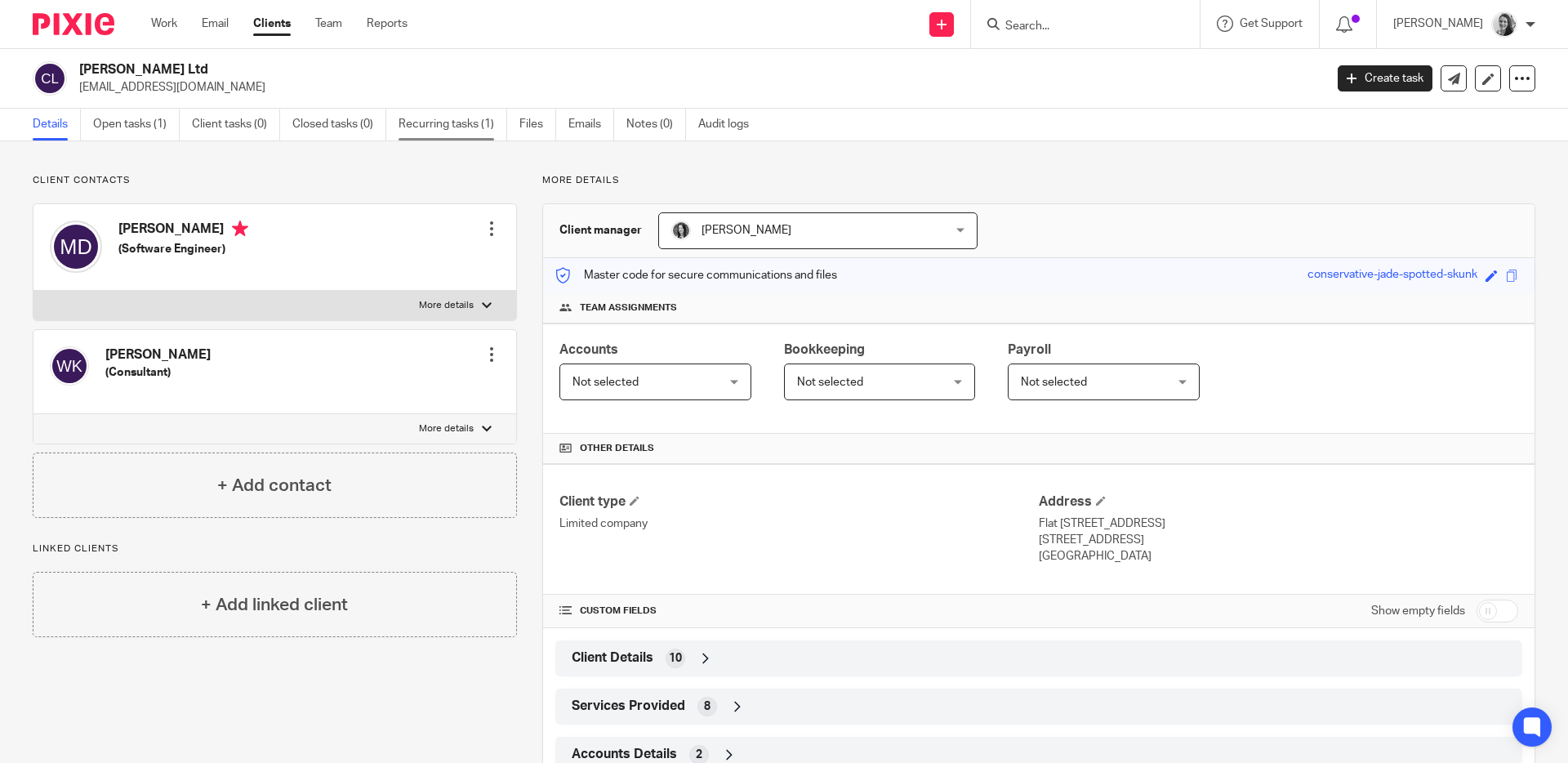
click at [476, 124] on link "Recurring tasks (1)" at bounding box center [452, 124] width 108 height 32
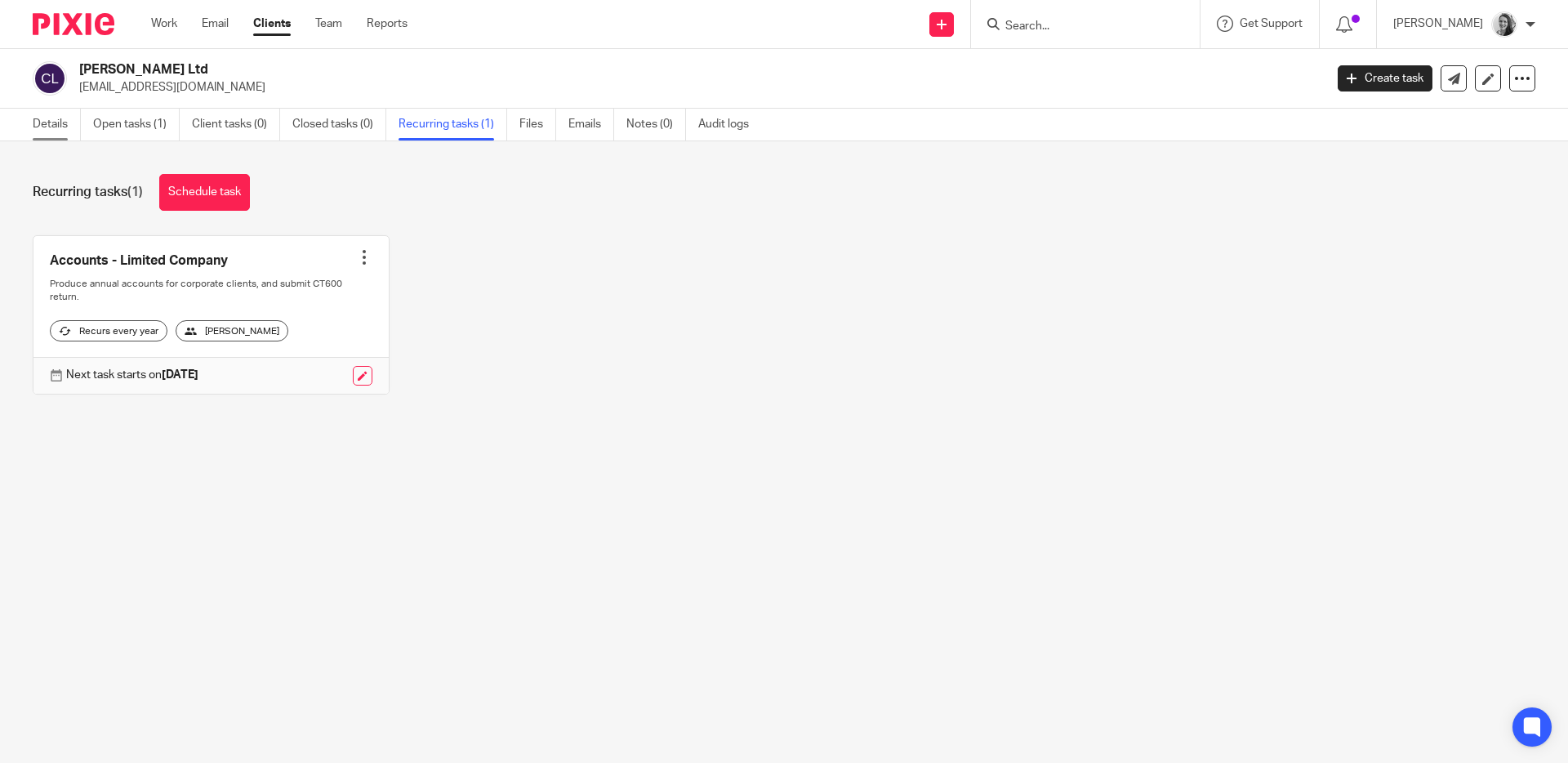
click at [42, 119] on link "Details" at bounding box center [56, 124] width 48 height 32
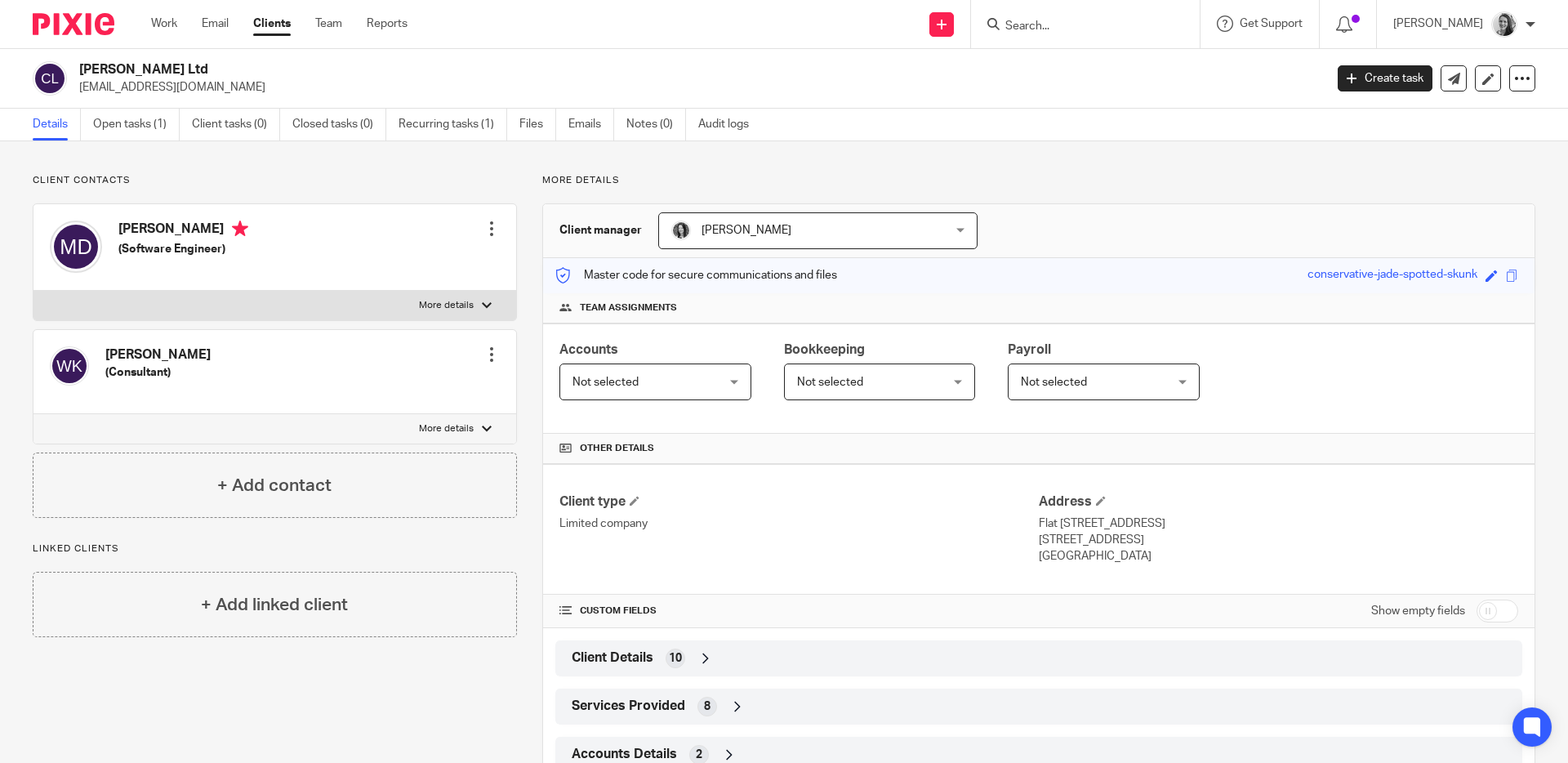
click at [1170, 666] on div "Client Details 10" at bounding box center [1038, 658] width 942 height 28
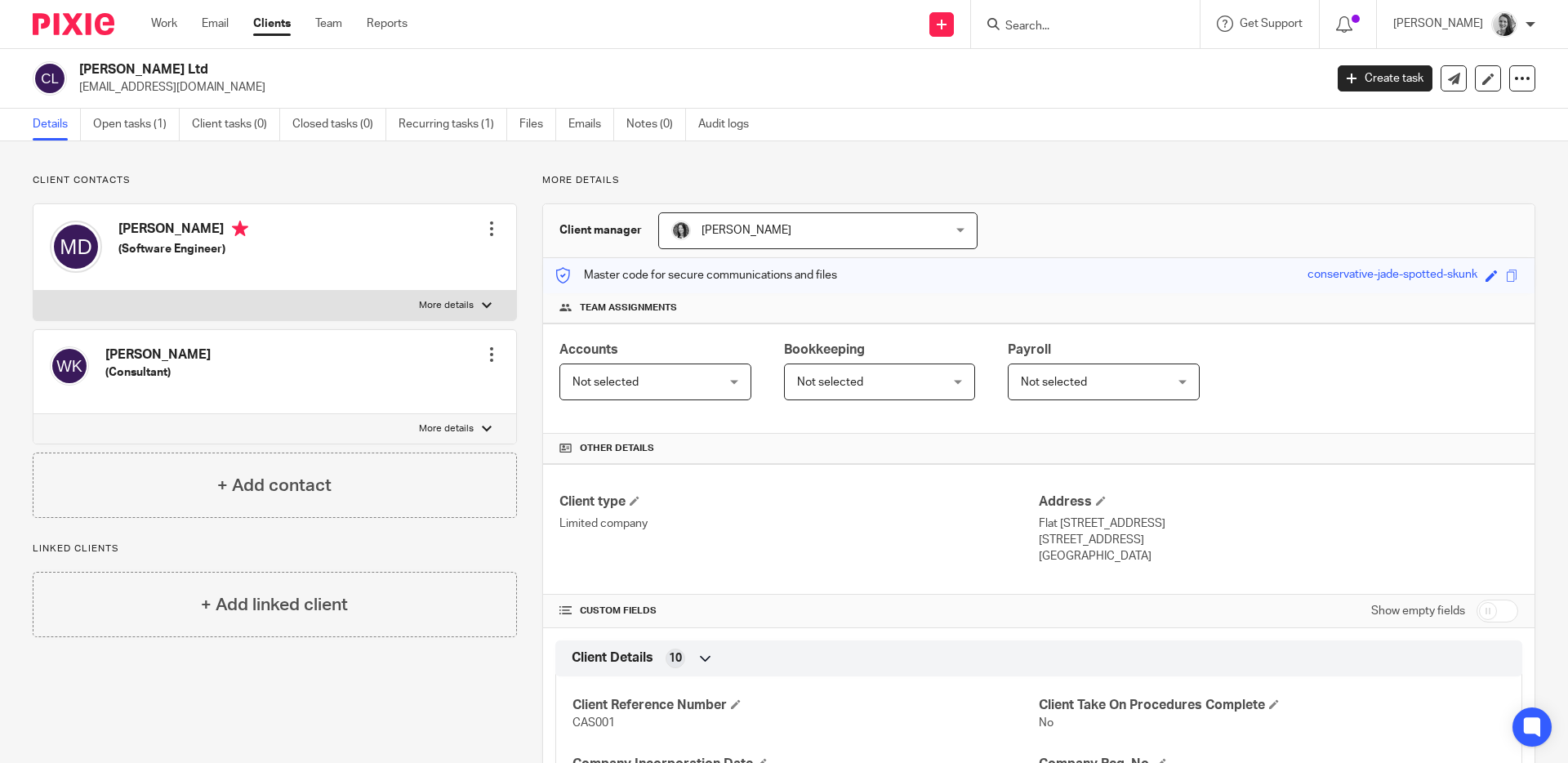
scroll to position [321, 0]
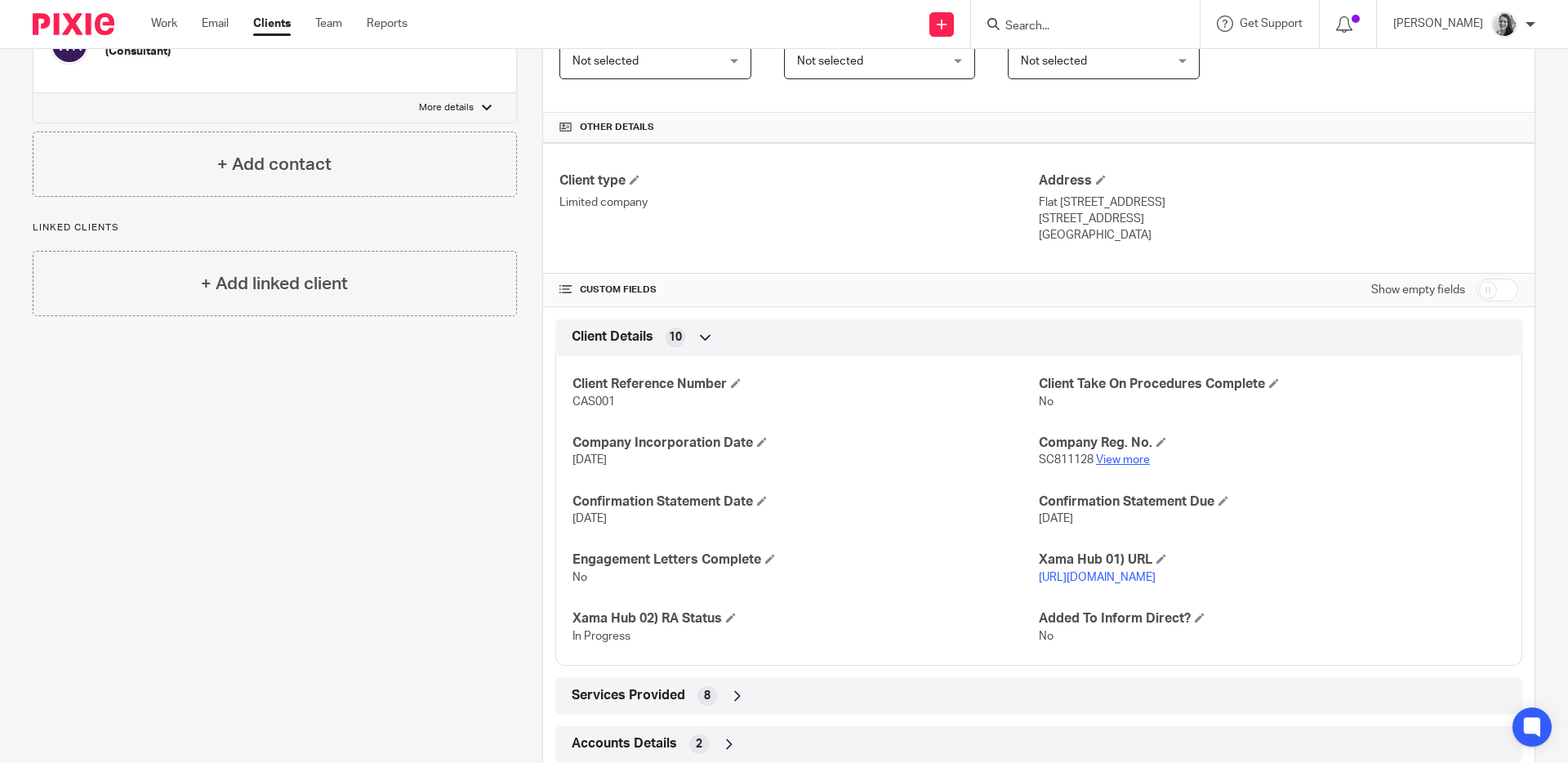
click at [1112, 458] on link "View more" at bounding box center [1123, 460] width 54 height 12
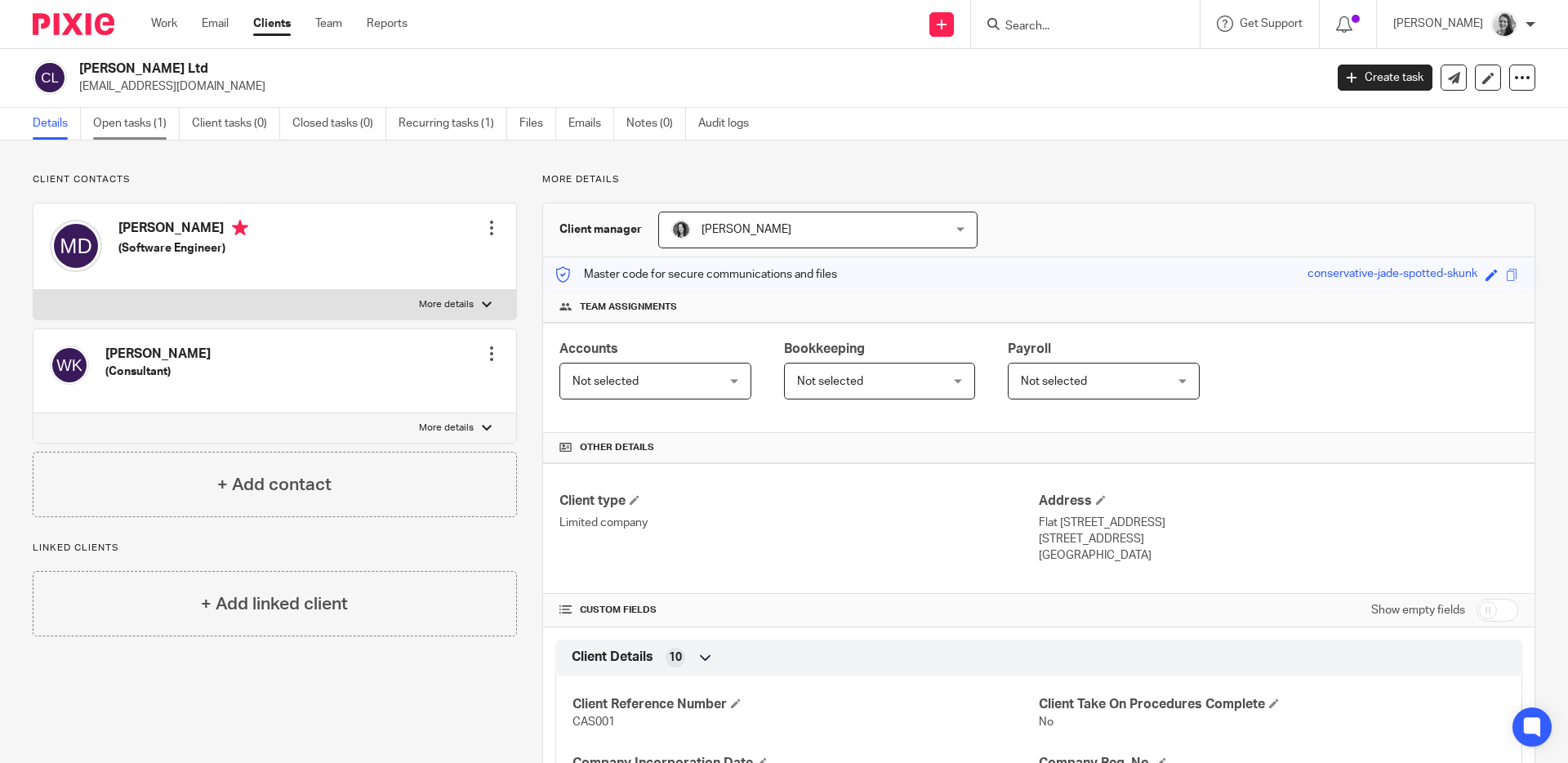
click at [168, 116] on link "Open tasks (1)" at bounding box center [136, 124] width 87 height 32
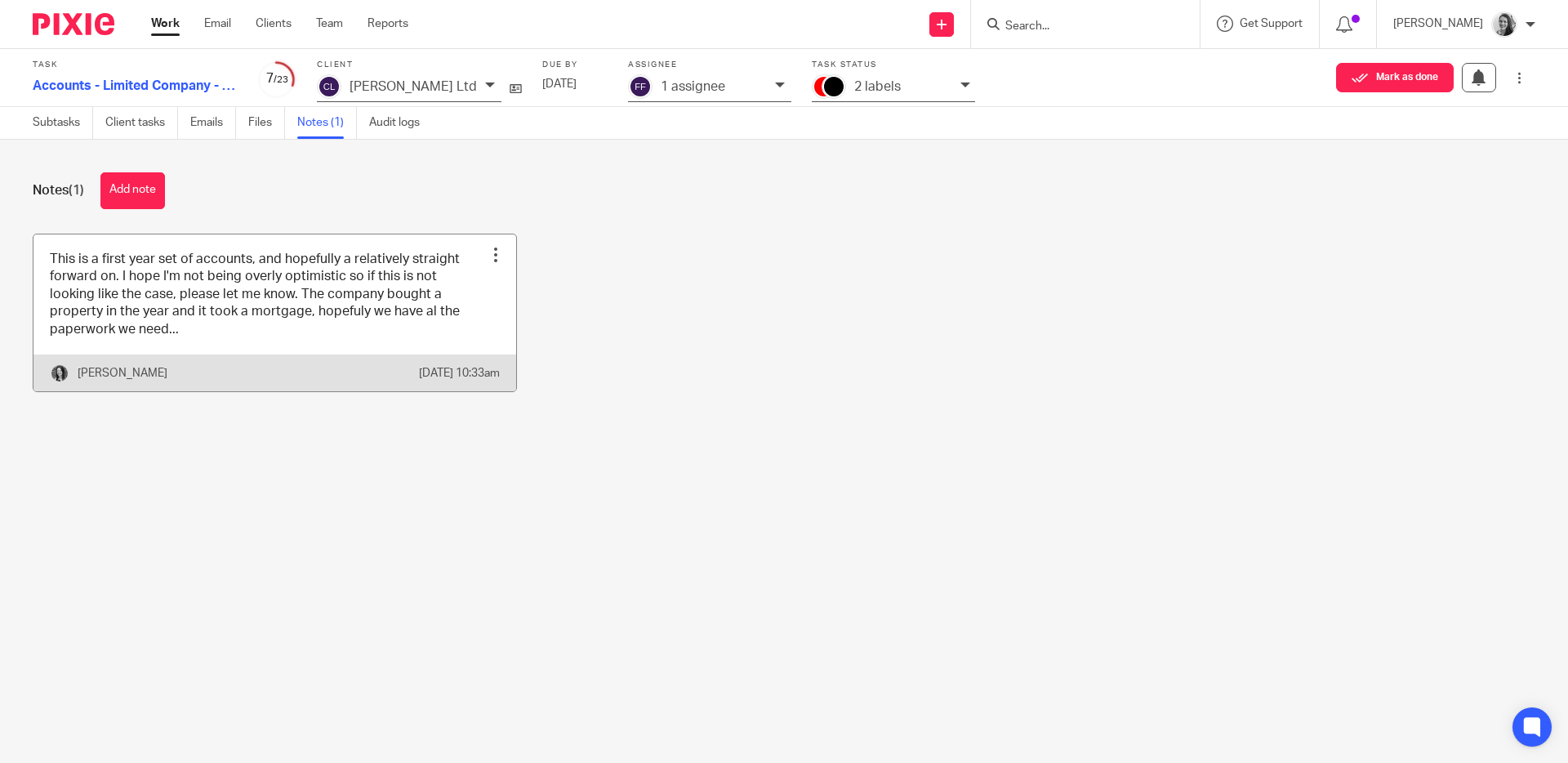
click at [319, 319] on link at bounding box center [275, 313] width 482 height 157
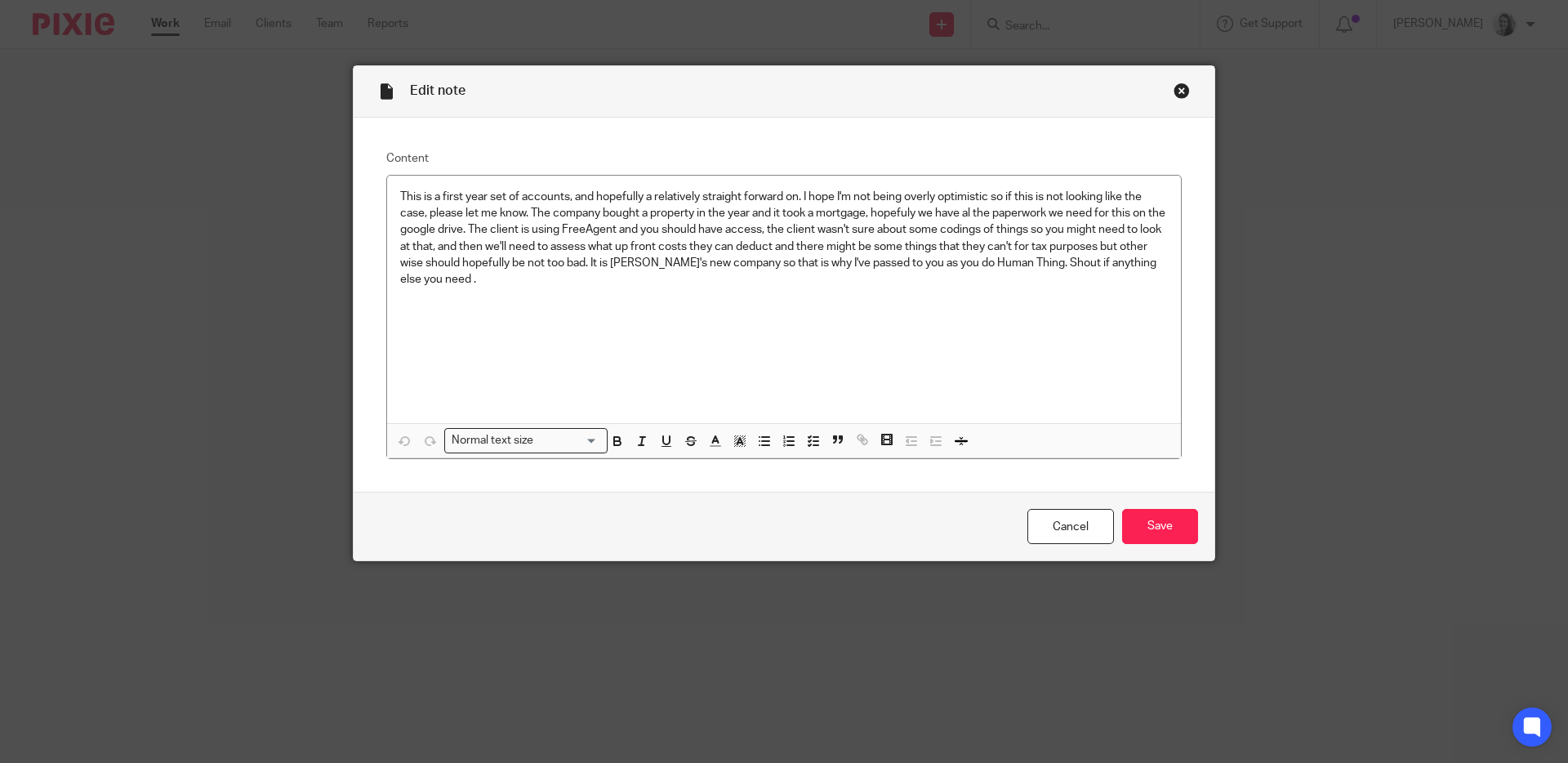
click at [1173, 91] on div "Close this dialog window" at bounding box center [1181, 90] width 16 height 16
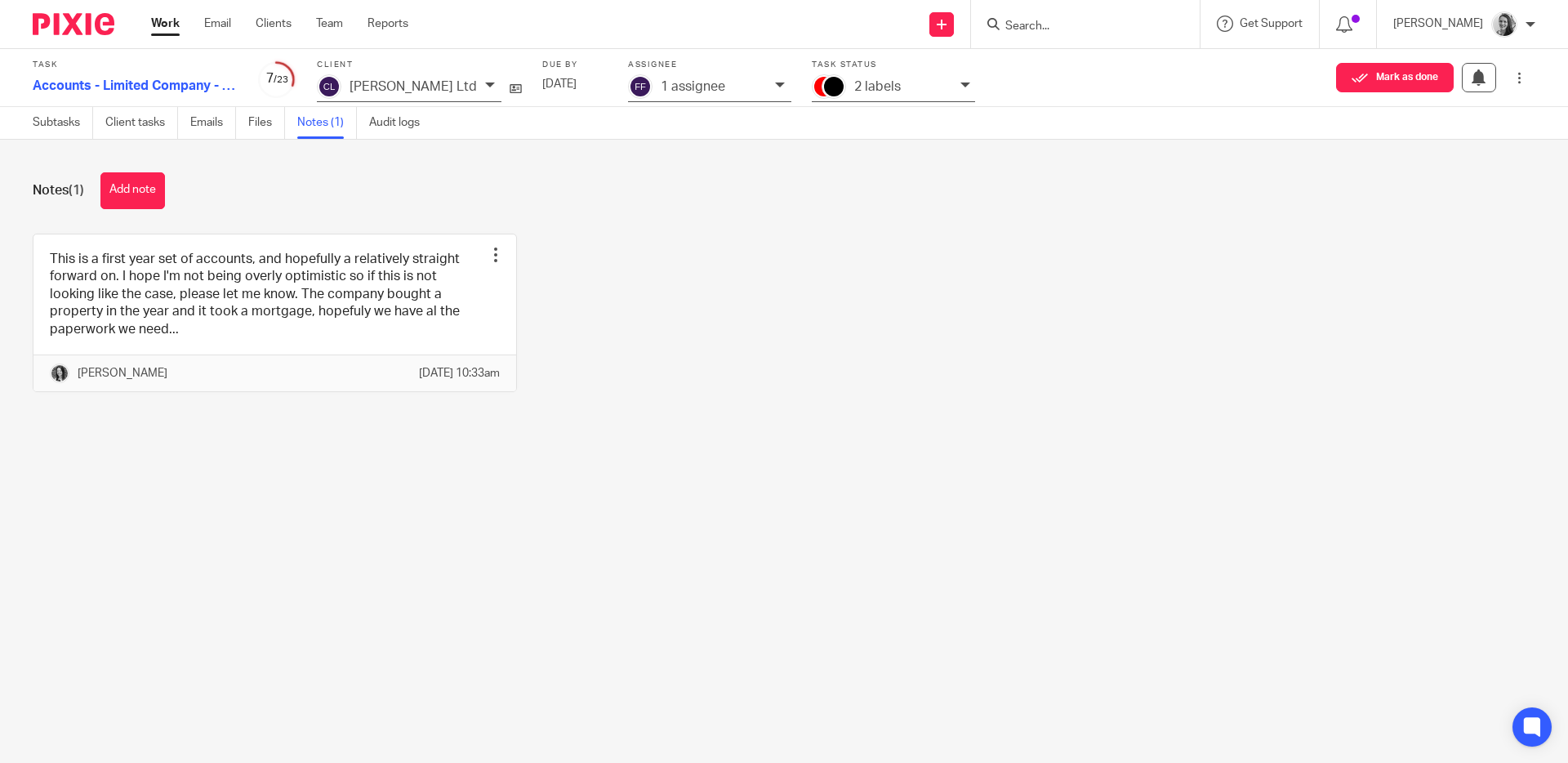
click at [754, 282] on div "This is a first year set of accounts, and hopefully a relatively straight forwa…" at bounding box center [771, 325] width 1528 height 183
click at [929, 88] on div "2 labels" at bounding box center [893, 87] width 163 height 28
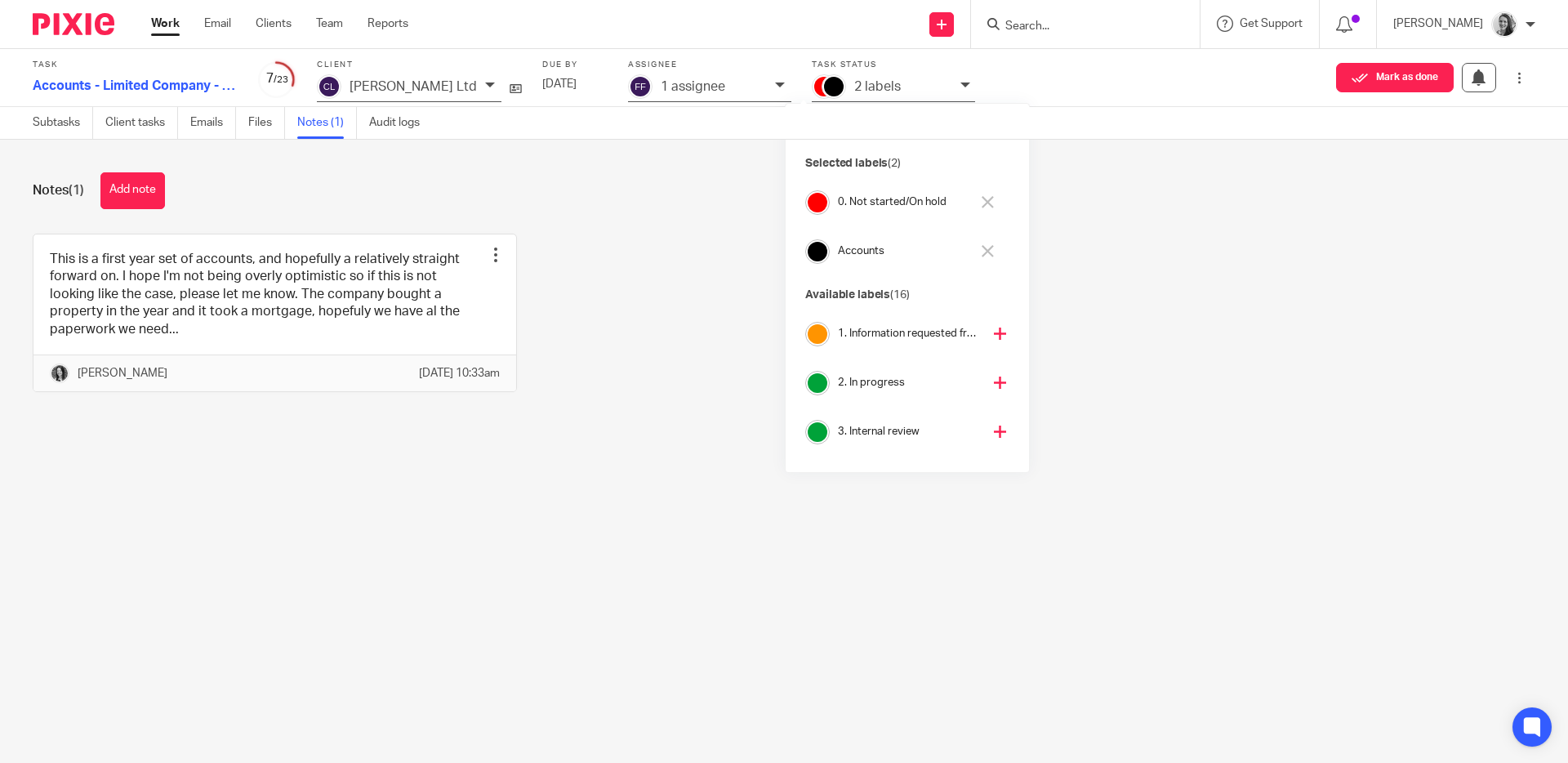
click at [989, 202] on icon at bounding box center [987, 202] width 13 height 13
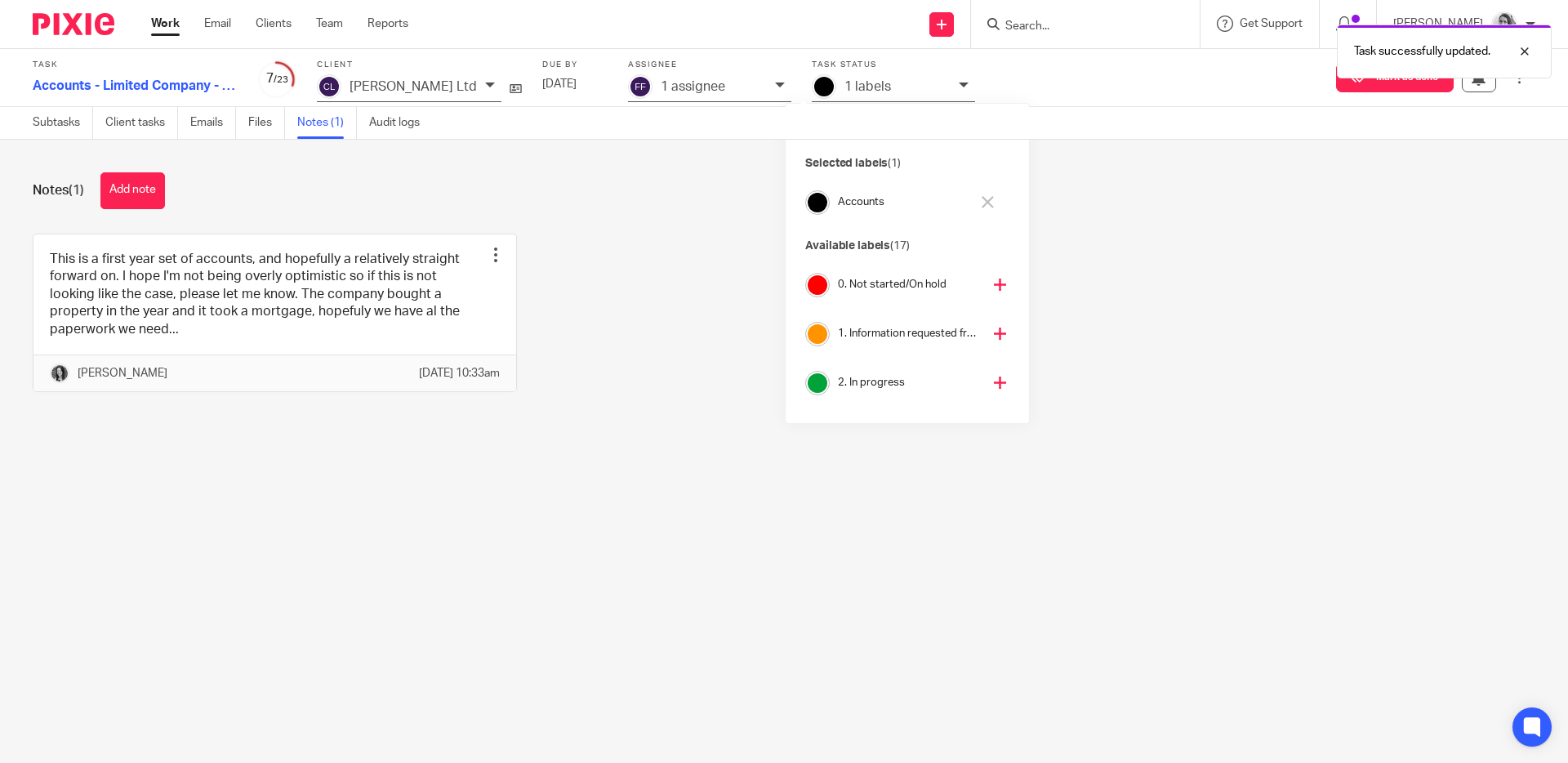
click at [993, 382] on icon at bounding box center [999, 382] width 13 height 13
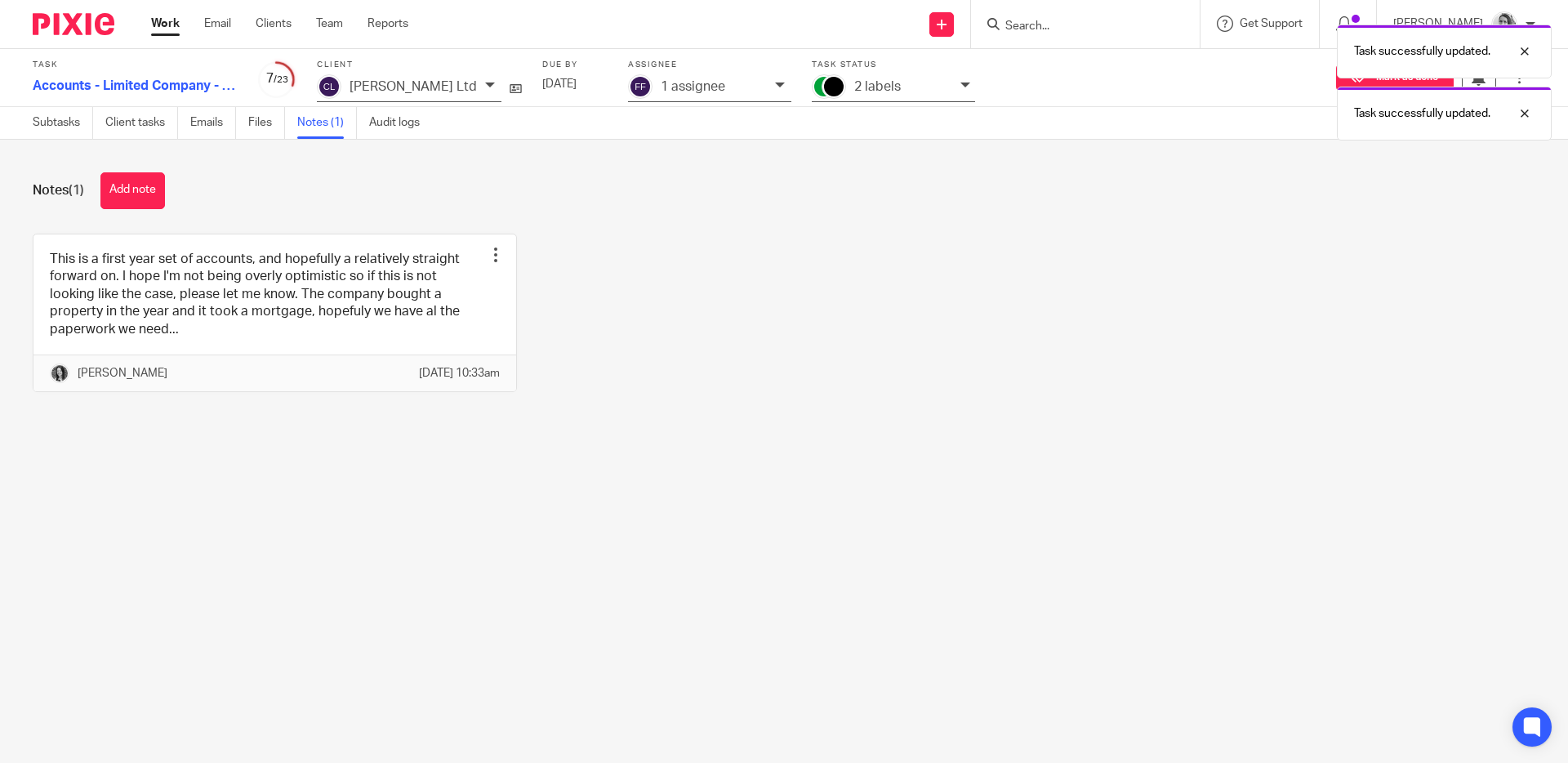
click at [676, 265] on div "This is a first year set of accounts, and hopefully a relatively straight forwa…" at bounding box center [771, 325] width 1528 height 183
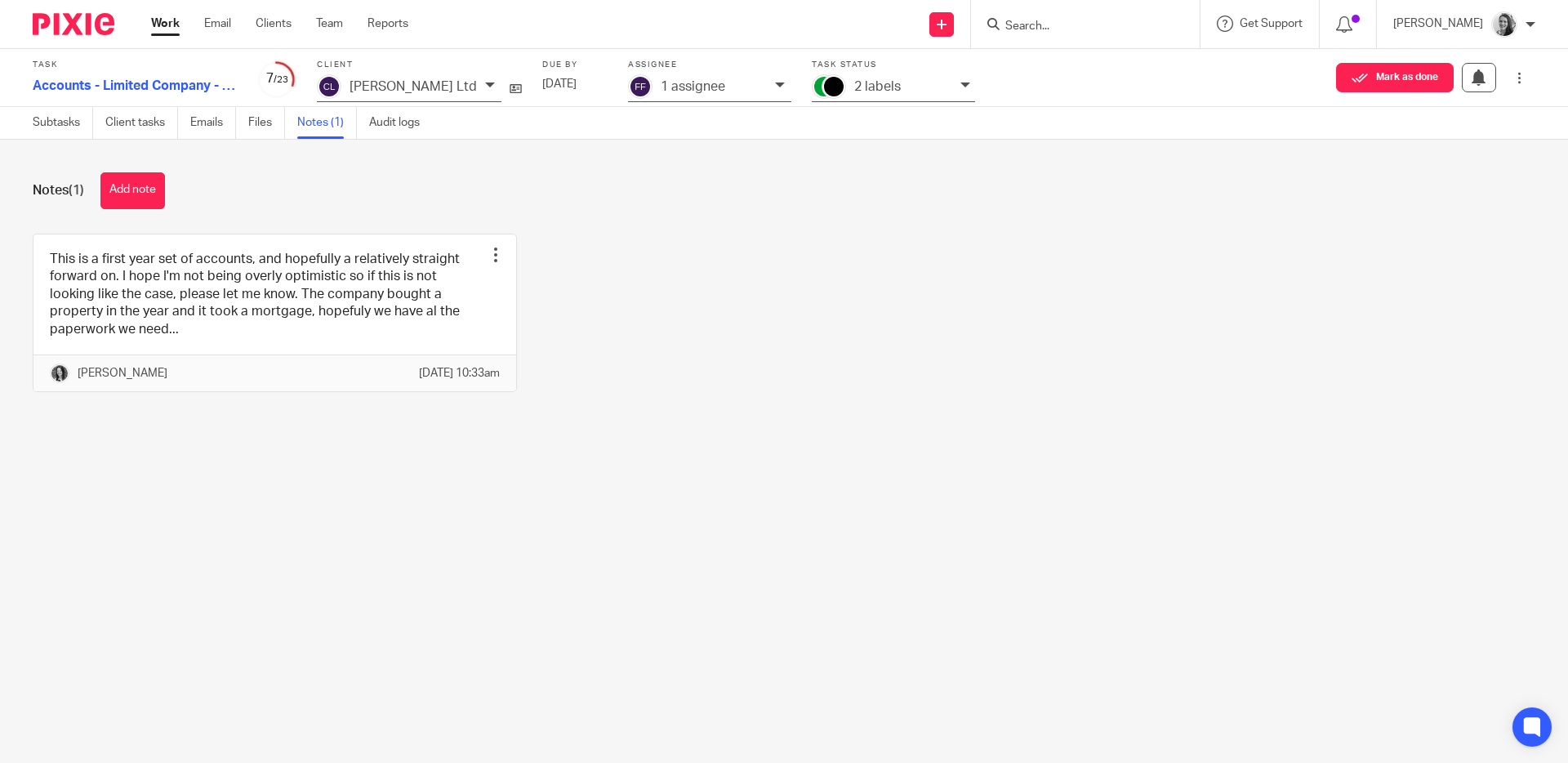
click at [1063, 36] on div at bounding box center [1085, 24] width 229 height 48
click at [1066, 27] on input "Search" at bounding box center [1076, 26] width 147 height 14
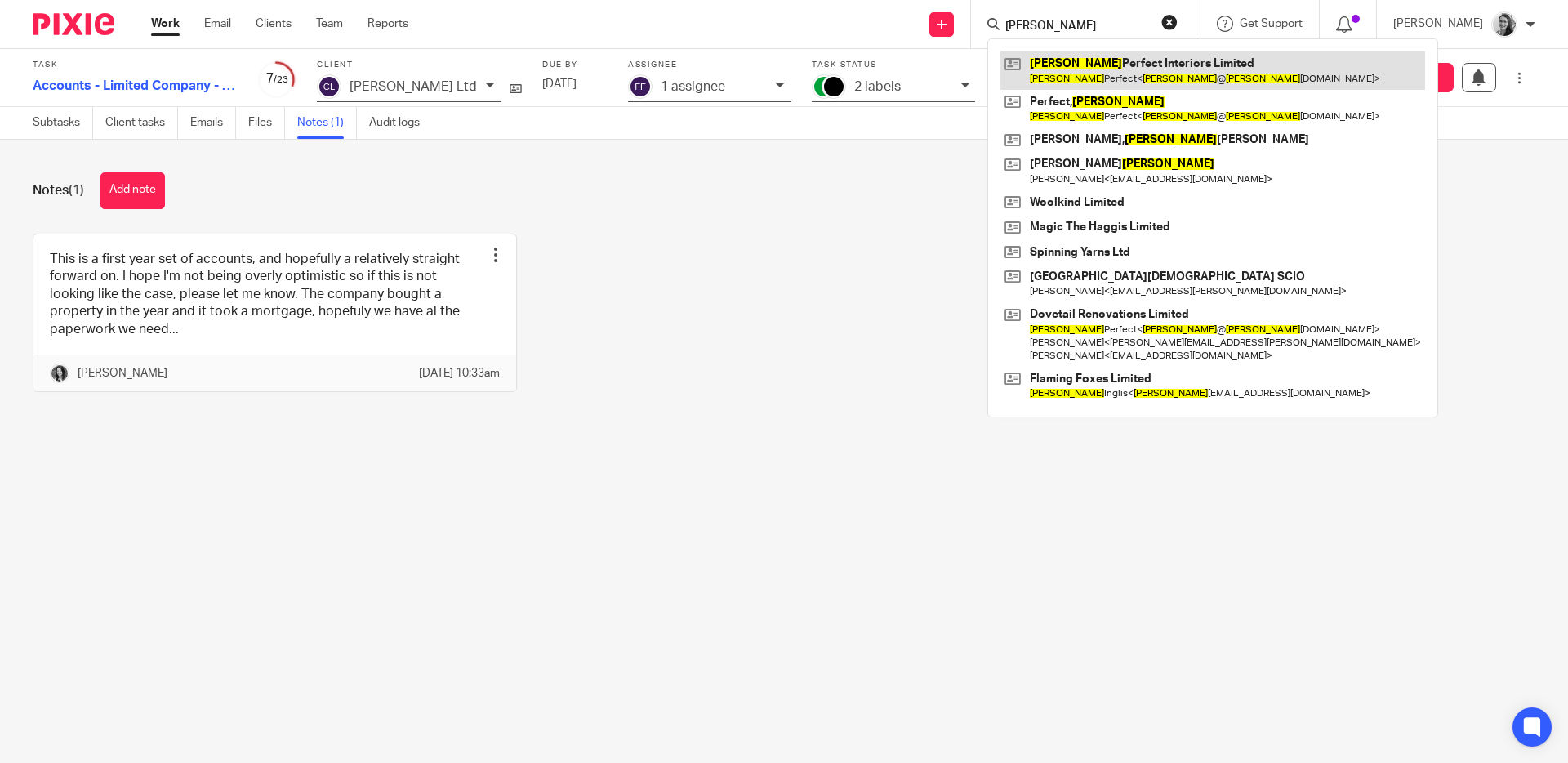
type input "jane"
click at [1137, 63] on link at bounding box center [1212, 70] width 424 height 38
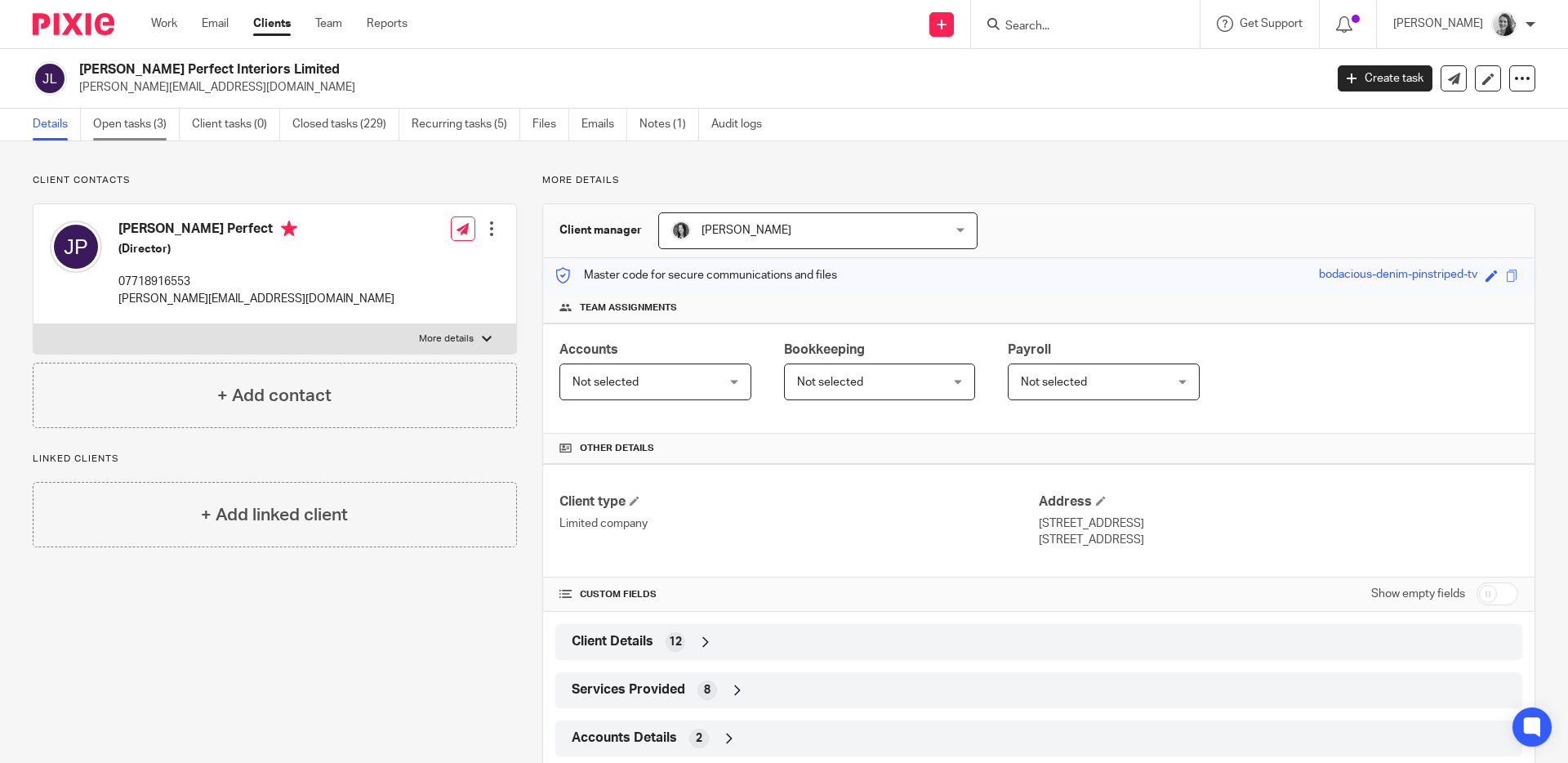
click at [138, 117] on link "Open tasks (3)" at bounding box center [136, 124] width 87 height 32
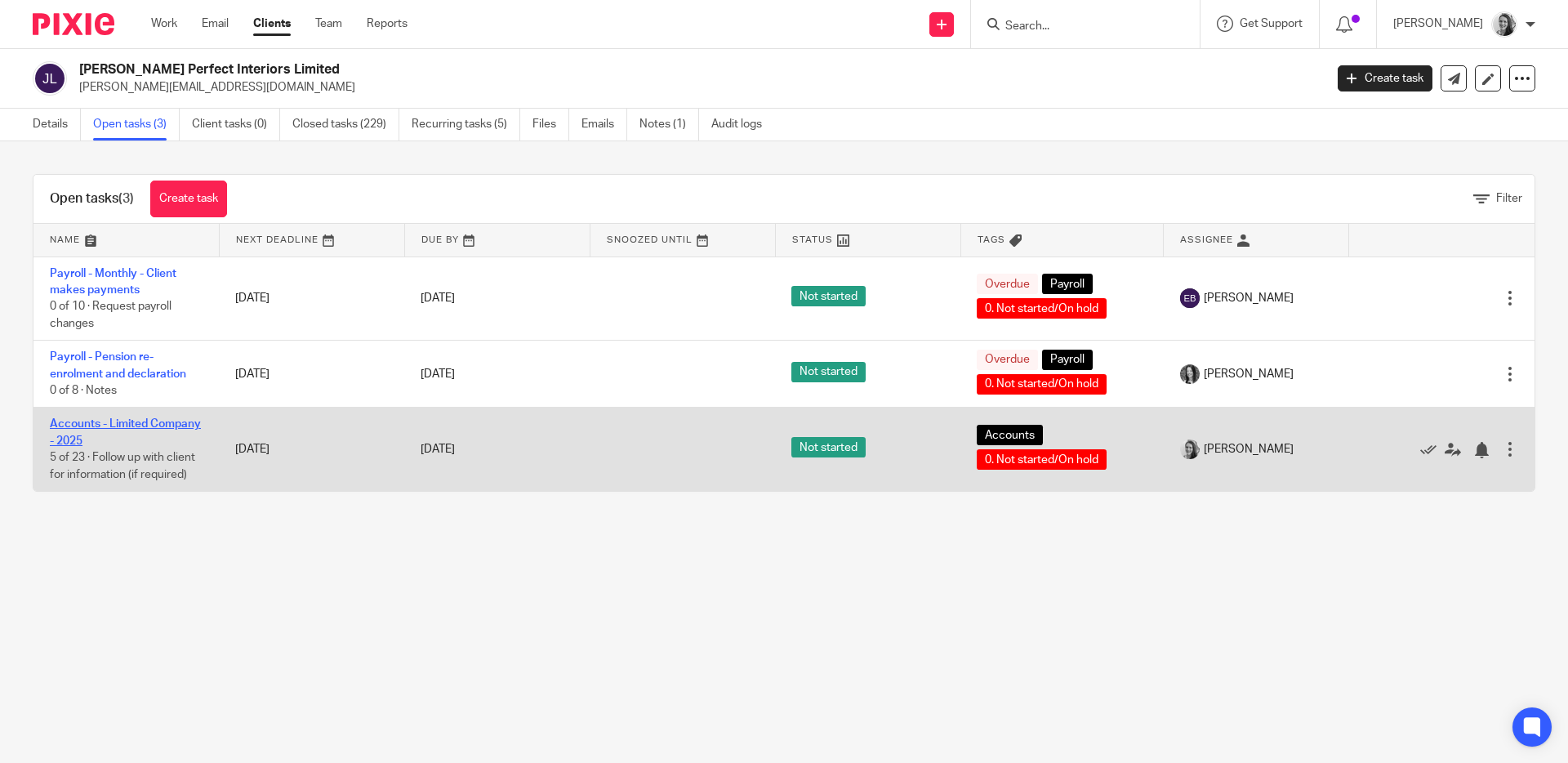
click at [101, 437] on link "Accounts - Limited Company - 2025" at bounding box center [125, 431] width 151 height 28
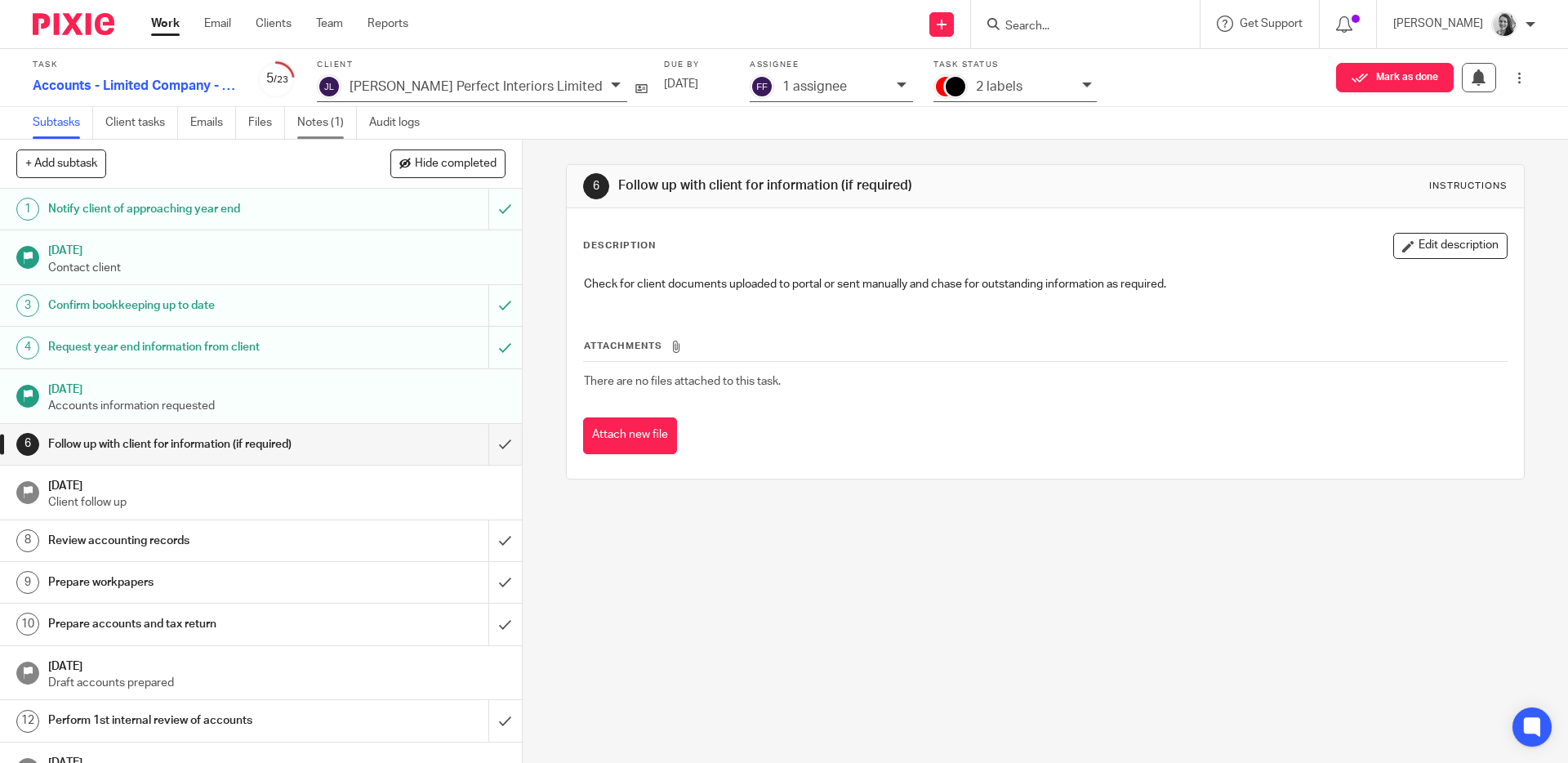
click at [334, 126] on link "Notes (1)" at bounding box center [327, 123] width 60 height 32
